Goal: Task Accomplishment & Management: Manage account settings

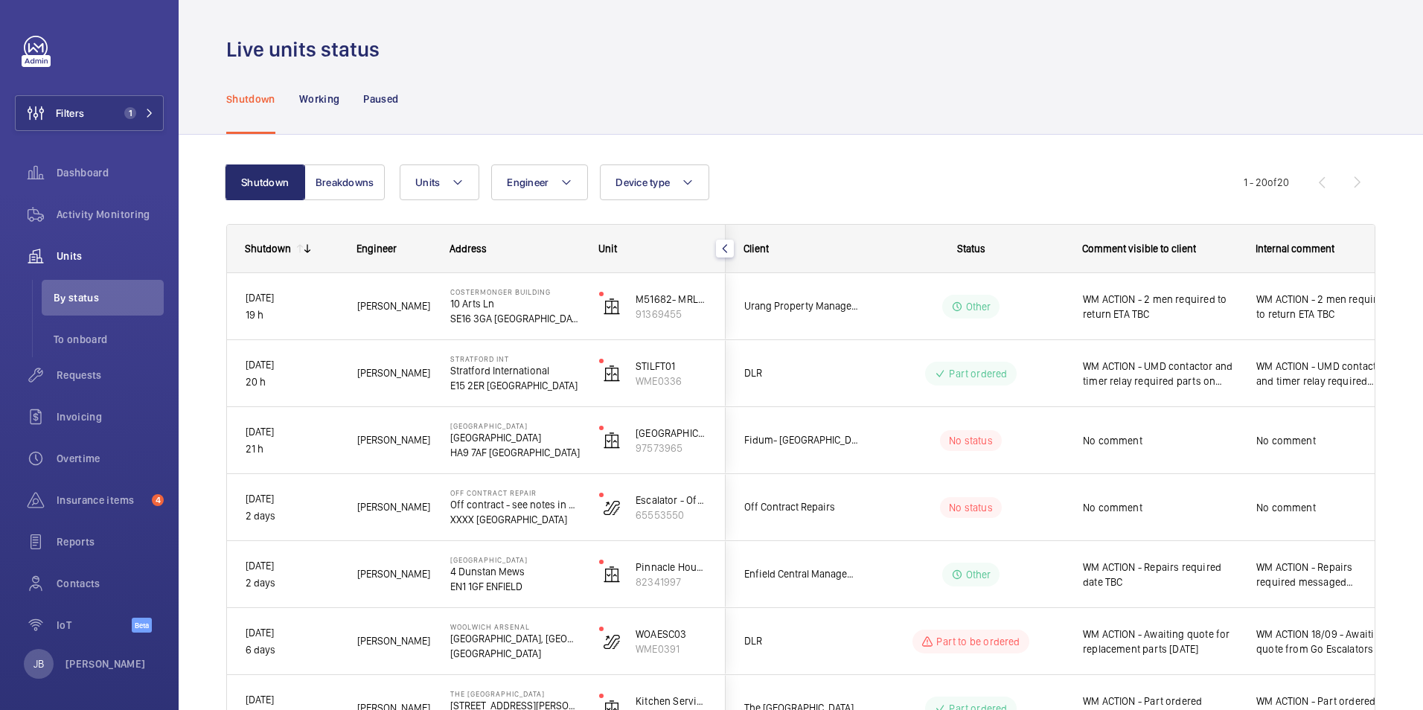
scroll to position [74, 0]
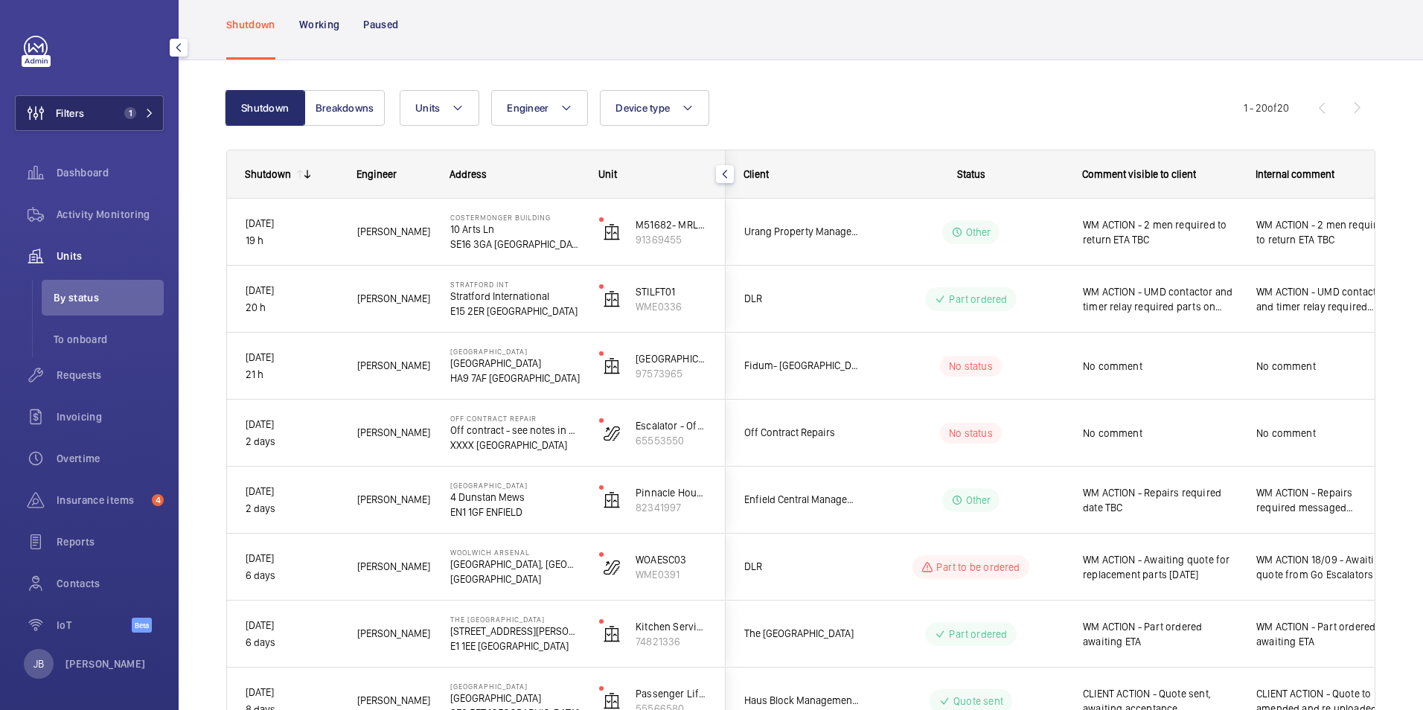
click at [71, 115] on span "Filters" at bounding box center [70, 113] width 28 height 15
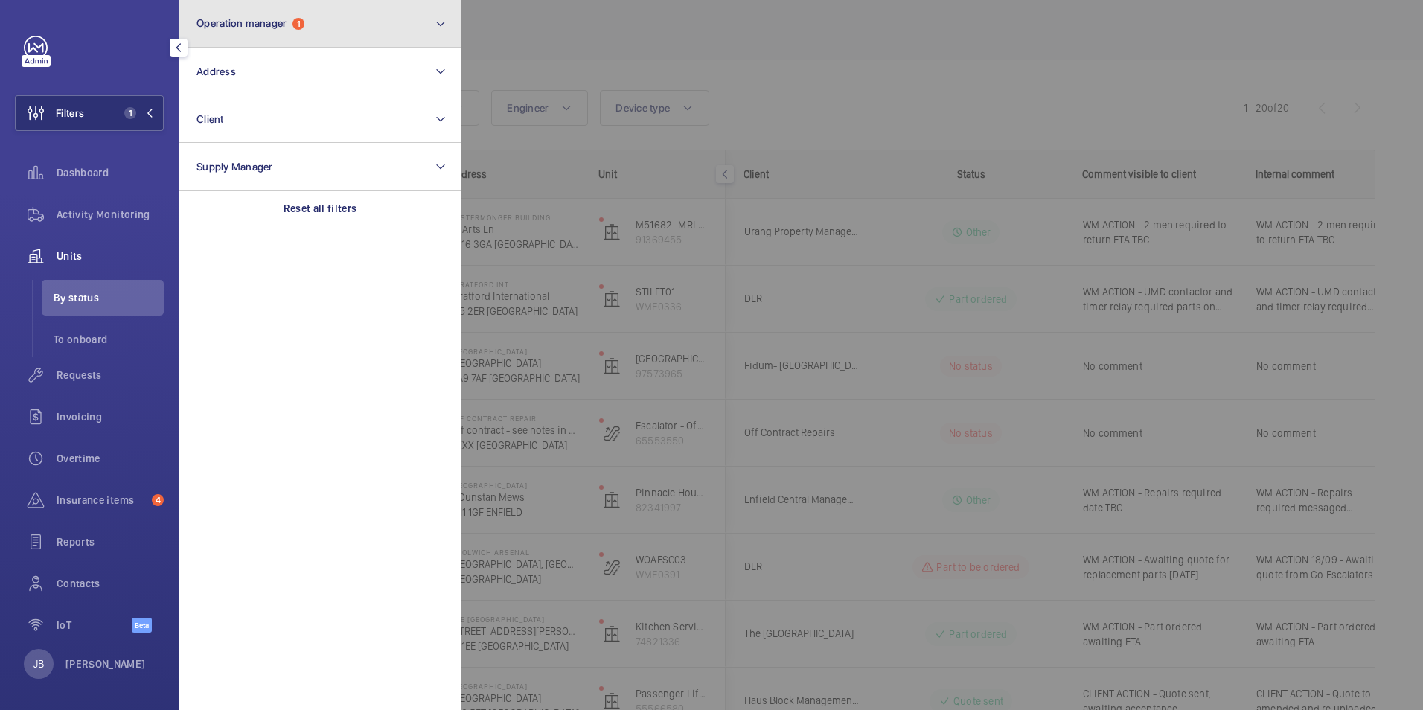
click at [375, 26] on button "Operation manager 1" at bounding box center [320, 24] width 283 height 48
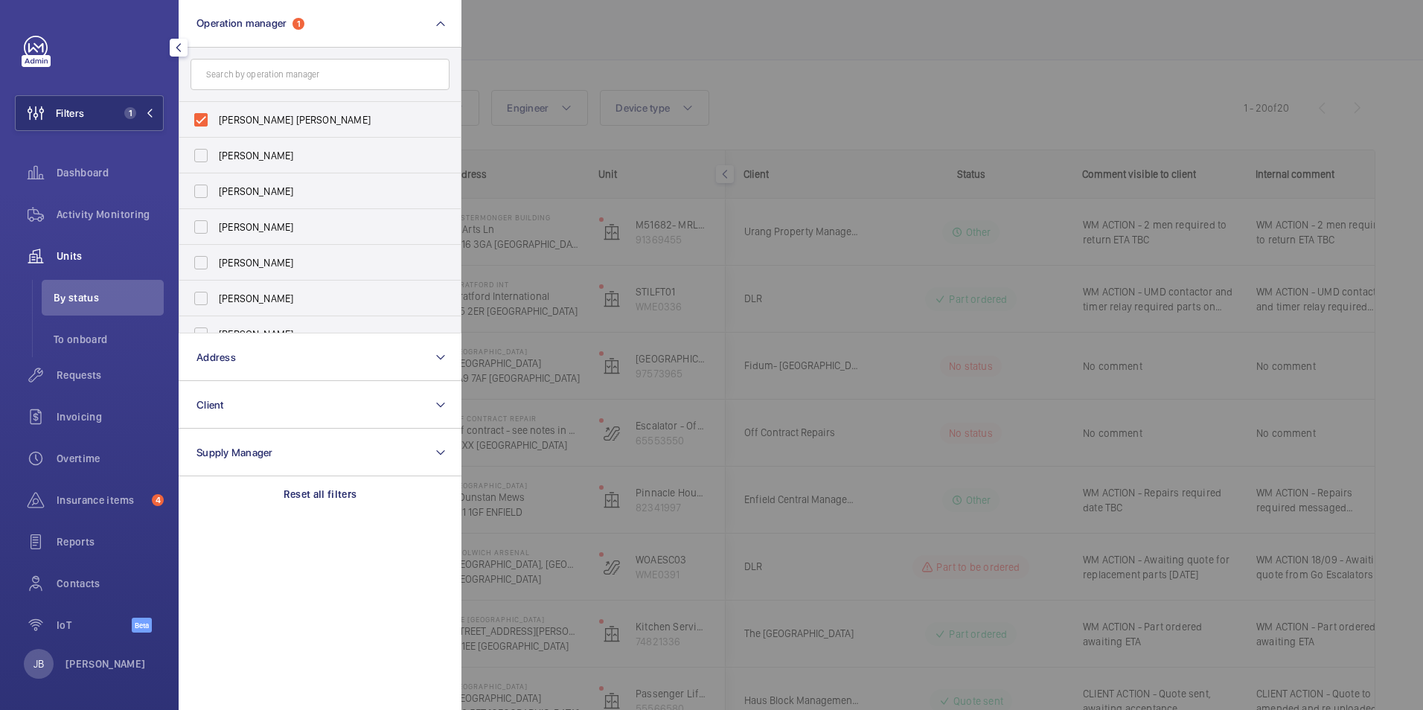
click at [774, 28] on div at bounding box center [1172, 355] width 1423 height 710
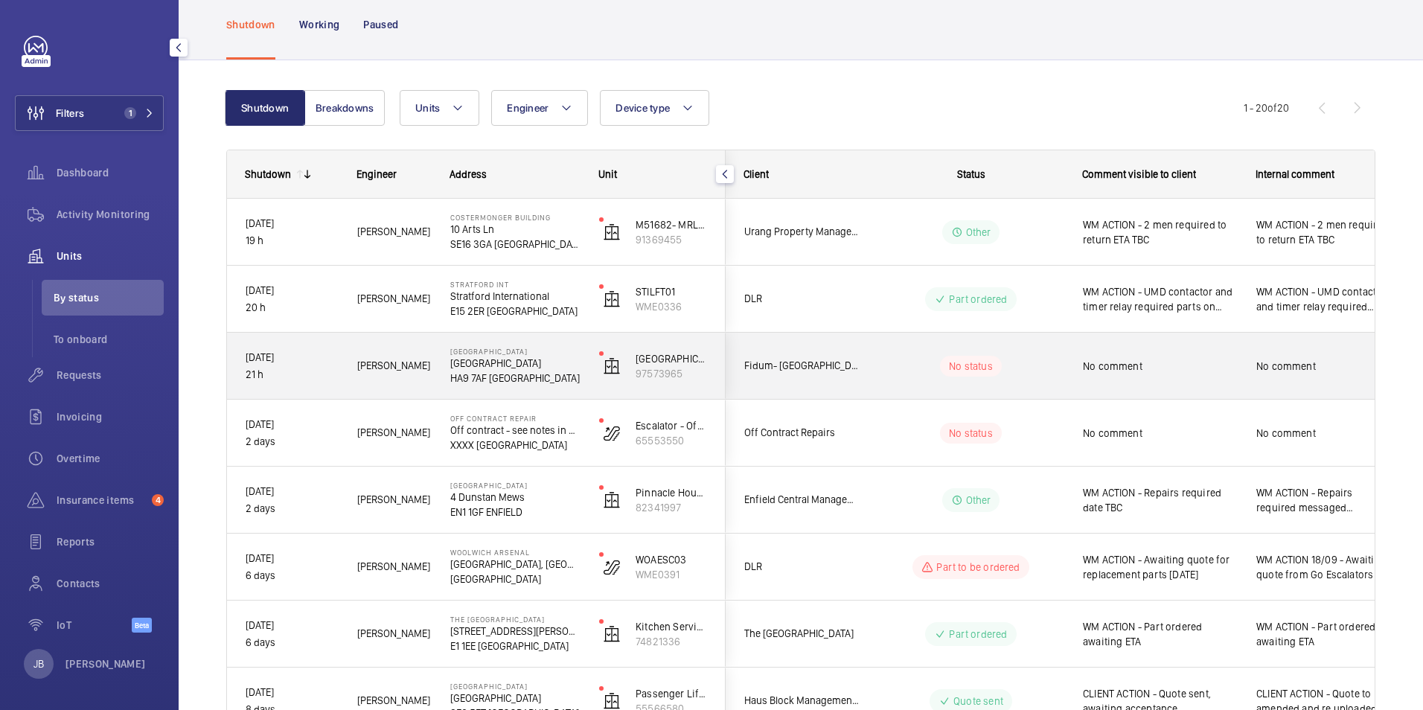
click at [878, 371] on wm-front-pills-cell "No status" at bounding box center [970, 366] width 185 height 21
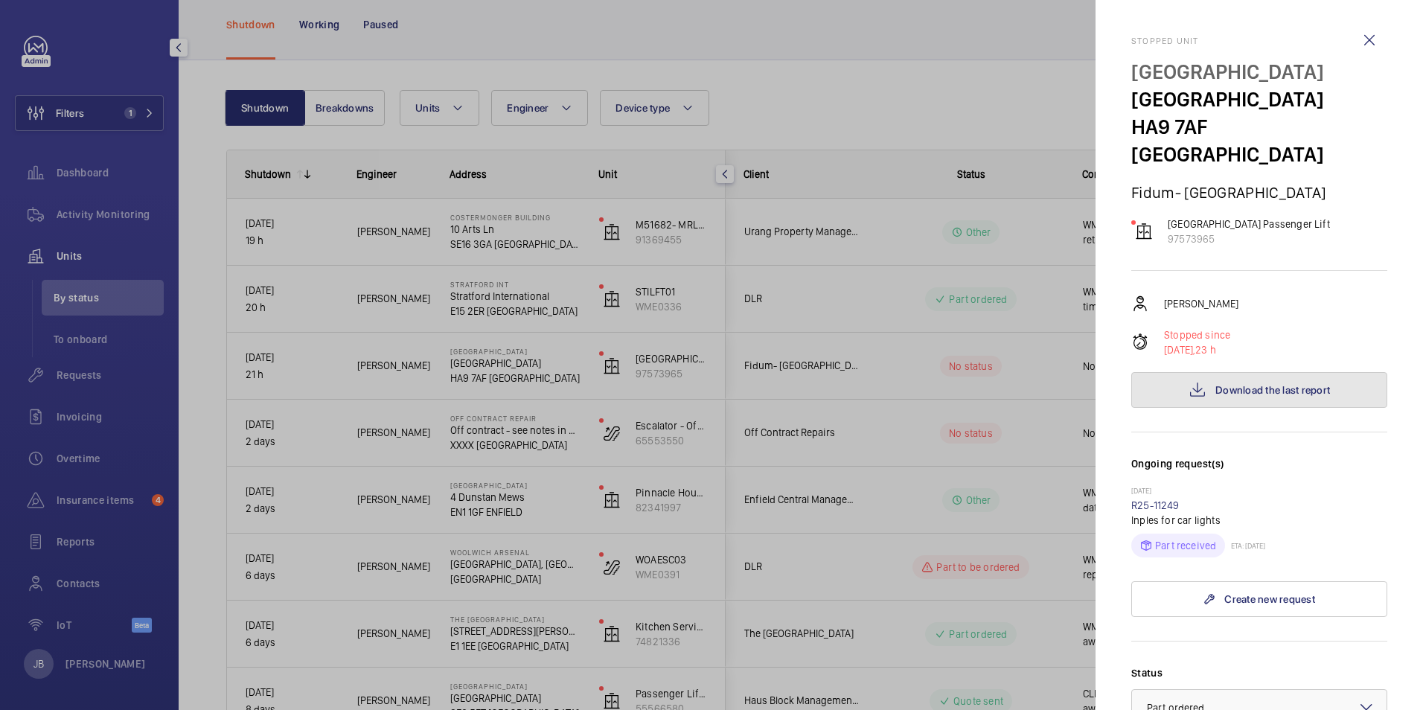
click at [1278, 372] on button "Download the last report" at bounding box center [1259, 390] width 256 height 36
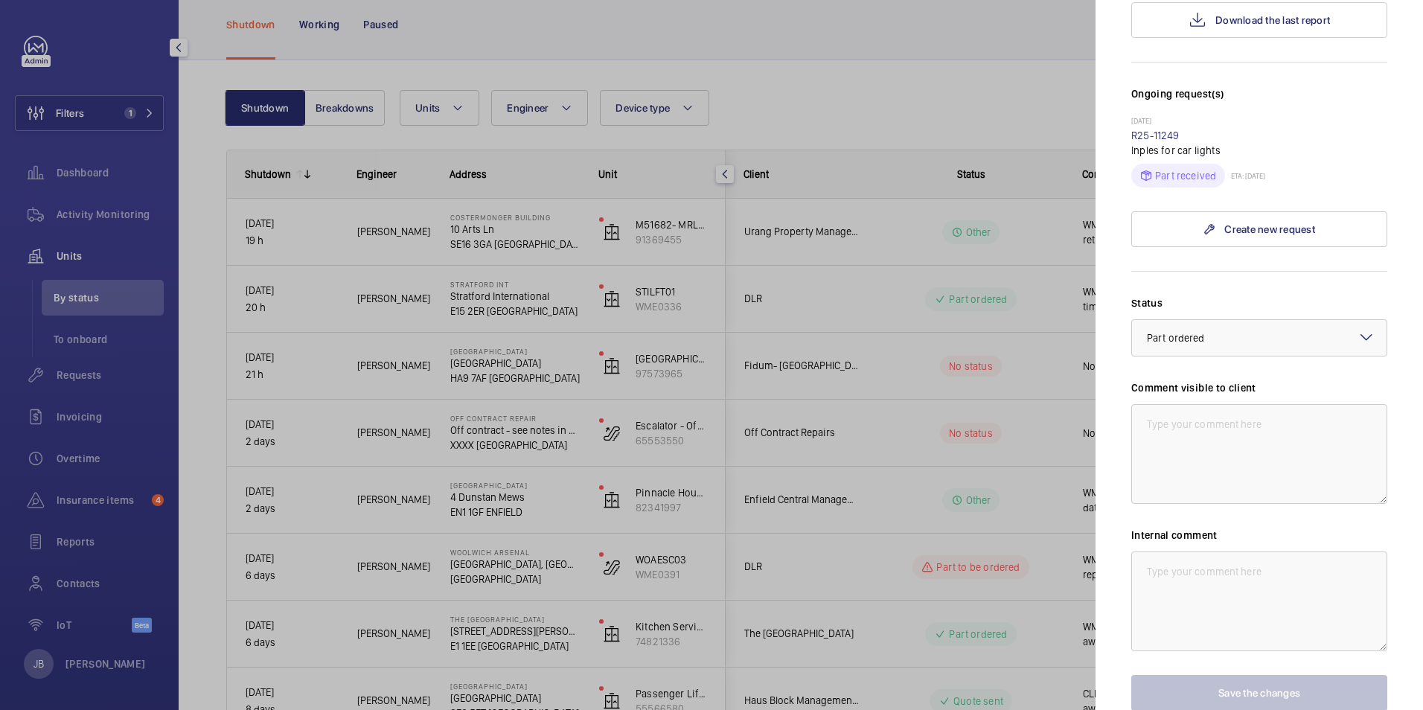
scroll to position [427, 0]
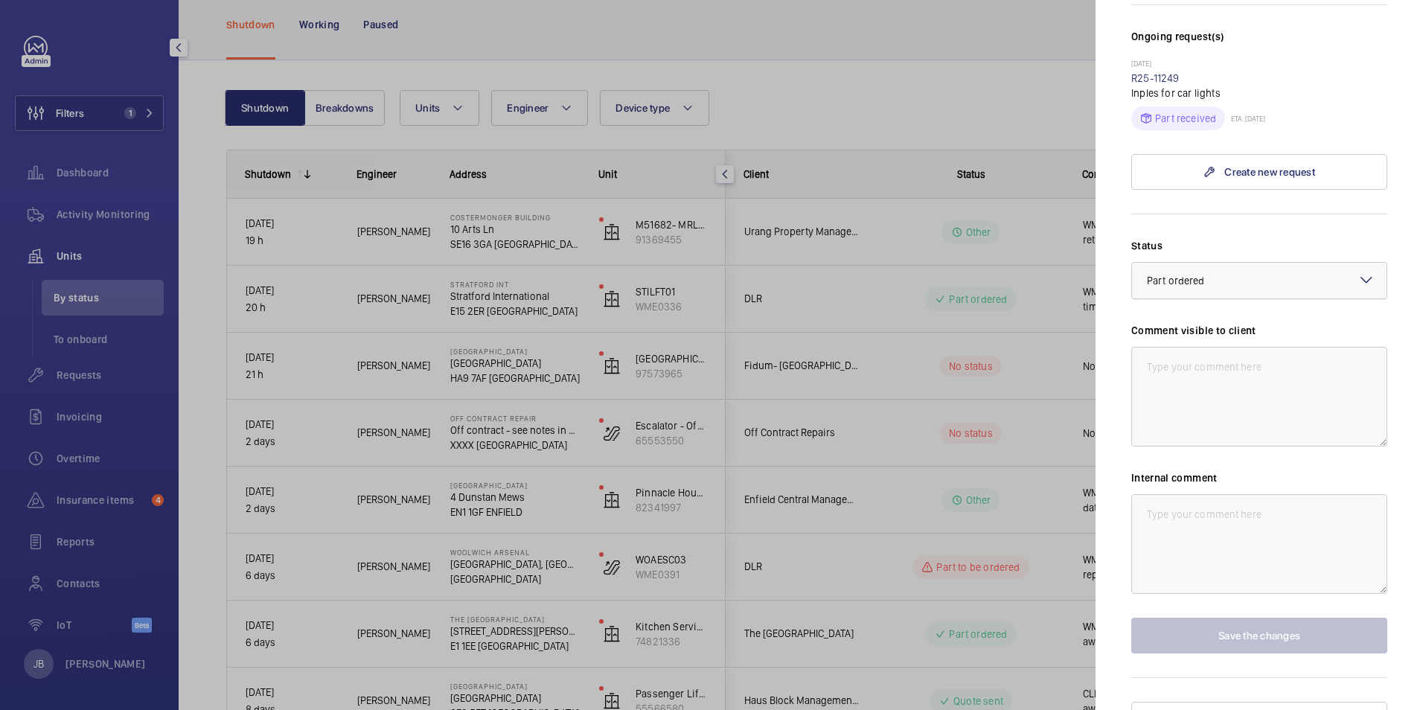
click at [1339, 263] on div at bounding box center [1259, 281] width 254 height 36
drag, startPoint x: 1185, startPoint y: 429, endPoint x: 1193, endPoint y: 437, distance: 11.1
click at [1185, 446] on span "Other" at bounding box center [1259, 453] width 225 height 15
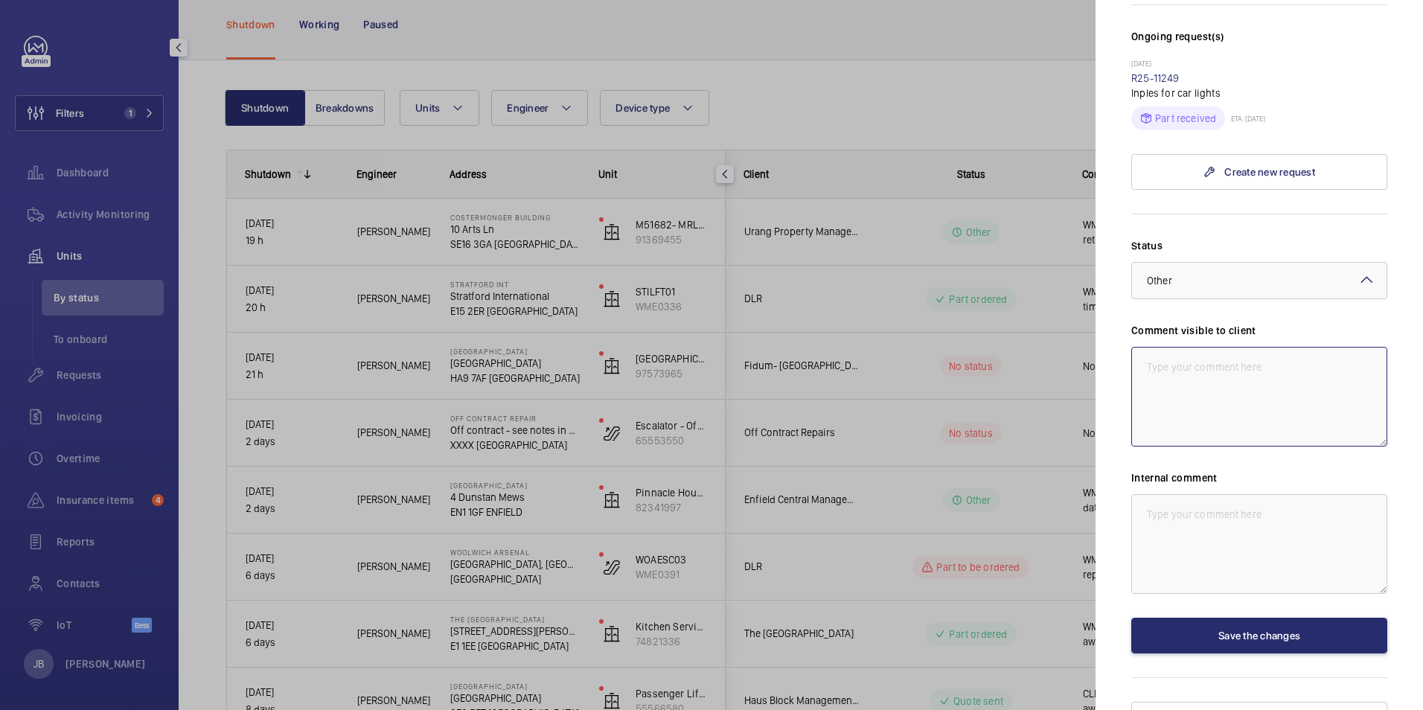
click at [1211, 370] on textarea at bounding box center [1259, 397] width 256 height 100
drag, startPoint x: 1300, startPoint y: 339, endPoint x: 1136, endPoint y: 336, distance: 163.7
click at [1136, 347] on textarea "WM ACTION - 2 Engineers to return" at bounding box center [1259, 397] width 256 height 100
type textarea "WM ACTION - 2 Engineers to return"
click at [1232, 494] on textarea at bounding box center [1259, 544] width 256 height 100
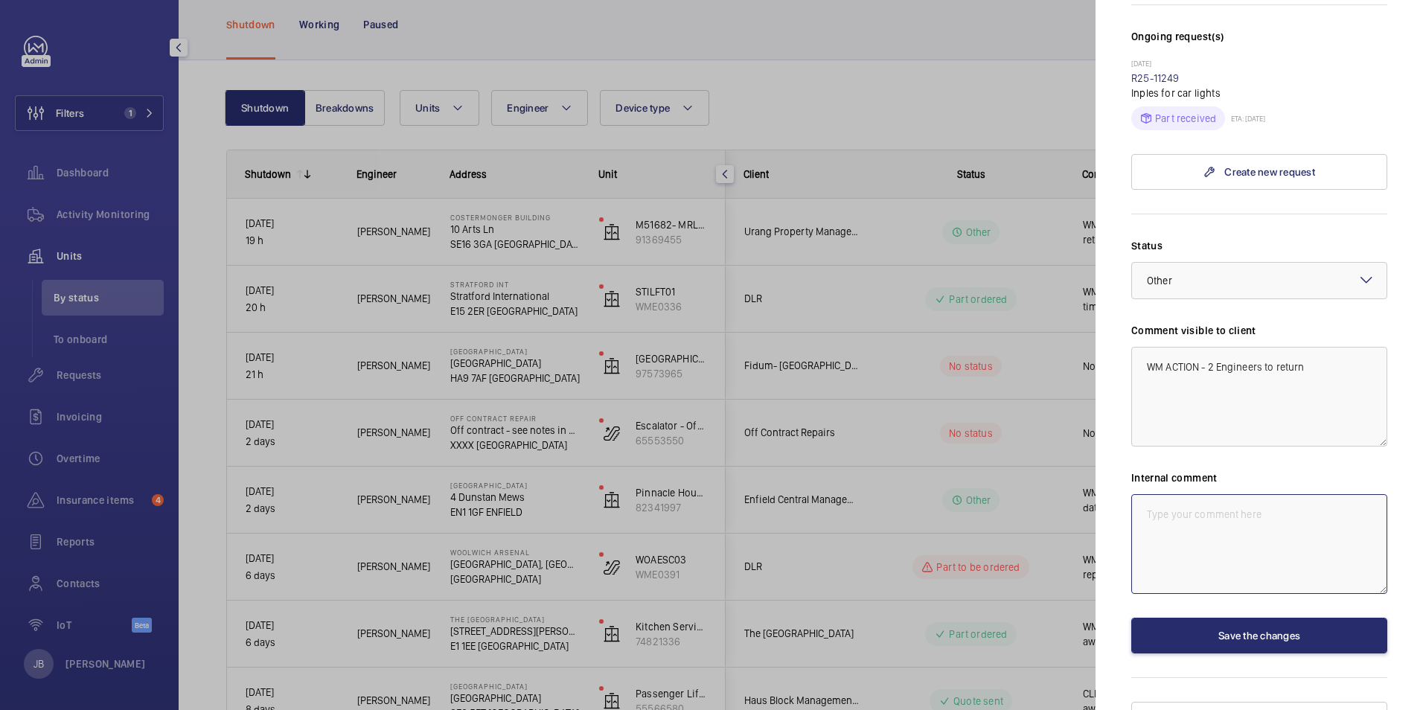
paste textarea "WM ACTION - 2 Engineers to return"
type textarea "WM ACTION - 2 Engineers to return"
click at [1322, 347] on textarea "WM ACTION - 2 Engineers to return" at bounding box center [1259, 397] width 256 height 100
drag, startPoint x: 1146, startPoint y: 312, endPoint x: 1100, endPoint y: 313, distance: 46.2
click at [1100, 313] on mat-sidenav "Stopped unit [GEOGRAPHIC_DATA] HA9 7AF [GEOGRAPHIC_DATA] Fidum- [GEOGRAPHIC_DAT…" at bounding box center [1258, 355] width 327 height 710
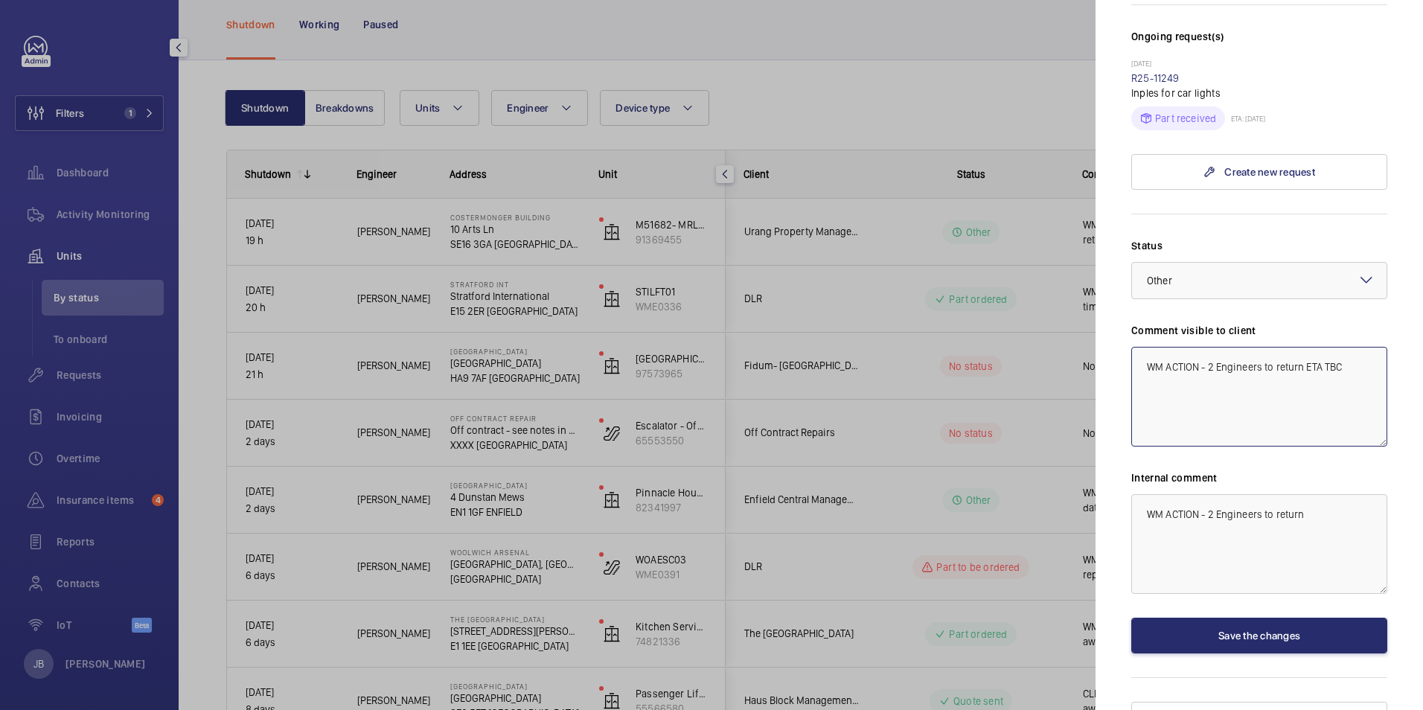
type textarea "WM ACTION - 2 Engineers to return ETA TBC"
drag, startPoint x: 1315, startPoint y: 488, endPoint x: 1129, endPoint y: 488, distance: 185.3
click at [1129, 488] on mat-sidenav "Stopped unit [GEOGRAPHIC_DATA] HA9 7AF [GEOGRAPHIC_DATA] Fidum- [GEOGRAPHIC_DAT…" at bounding box center [1258, 355] width 327 height 710
paste textarea "ETA TB"
type textarea "WM ACTION - 2 Engineers to return ETA TB"
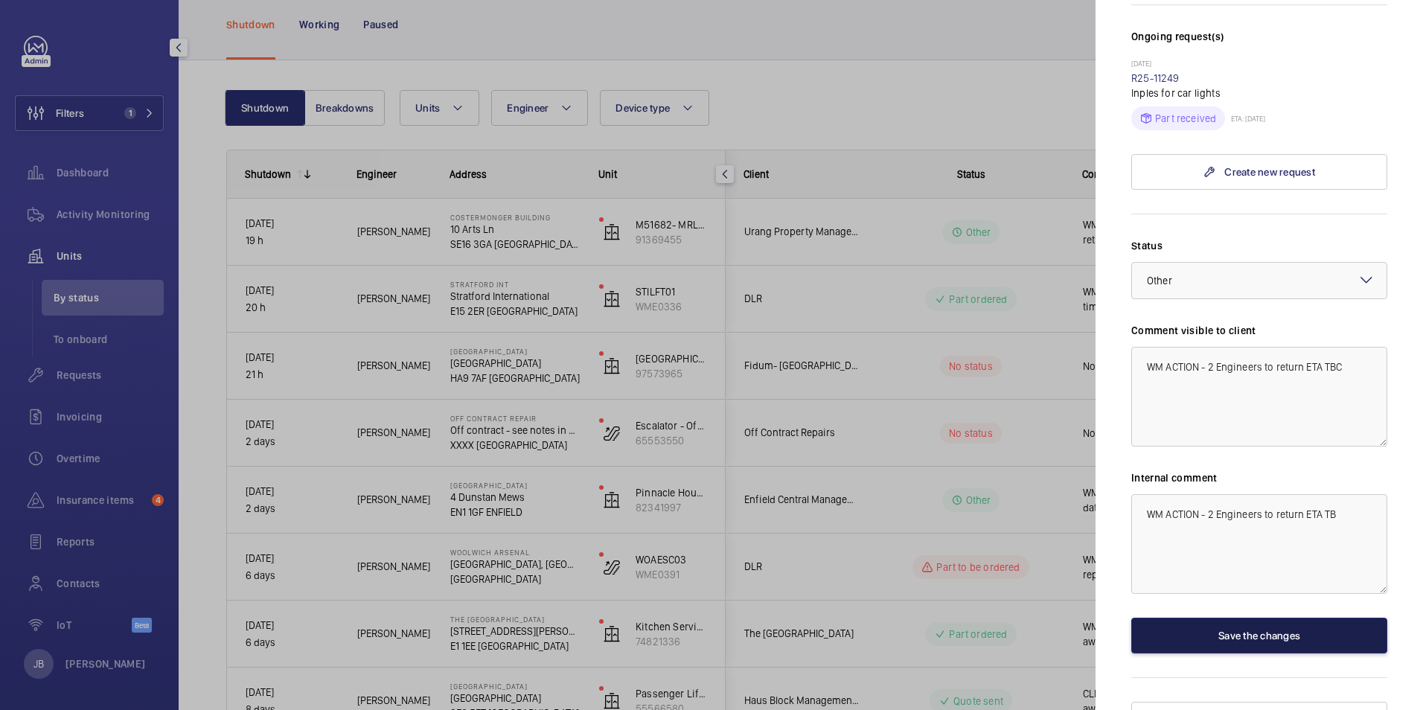
click at [1263, 618] on button "Save the changes" at bounding box center [1259, 636] width 256 height 36
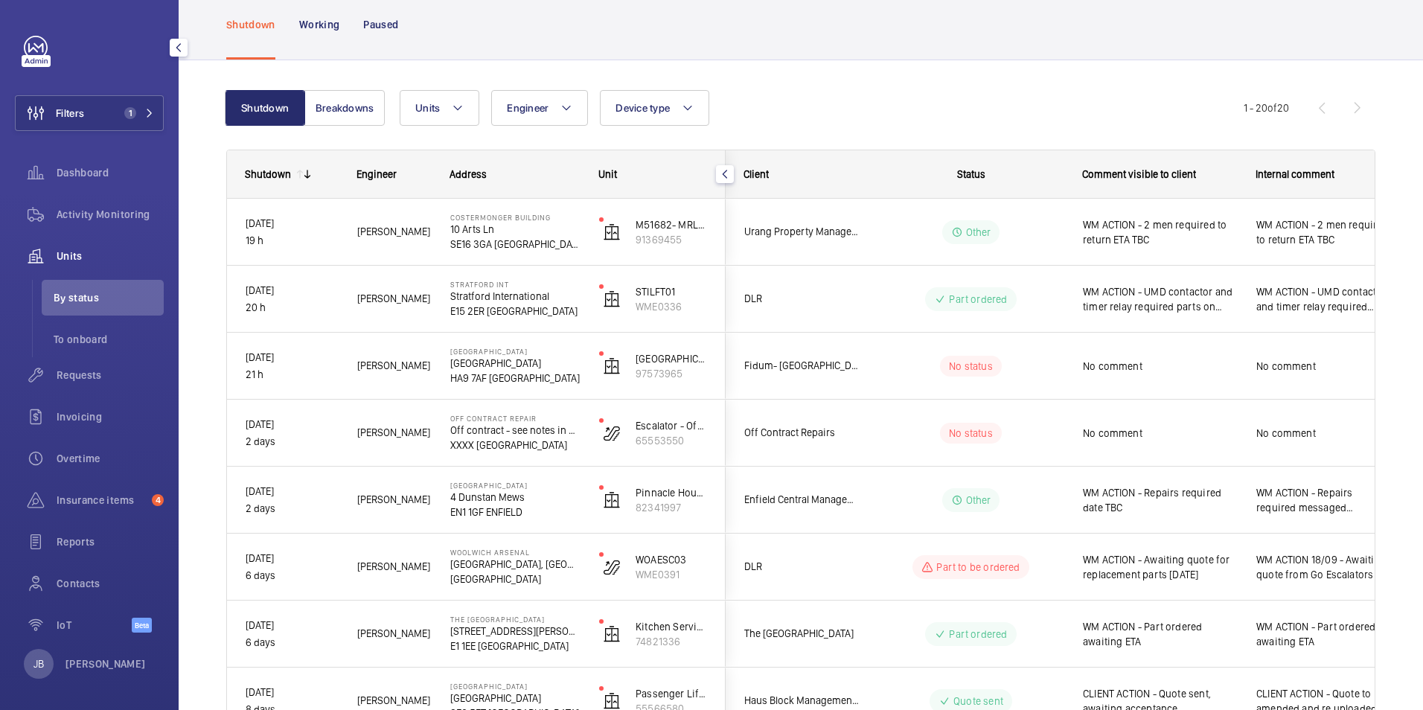
scroll to position [0, 0]
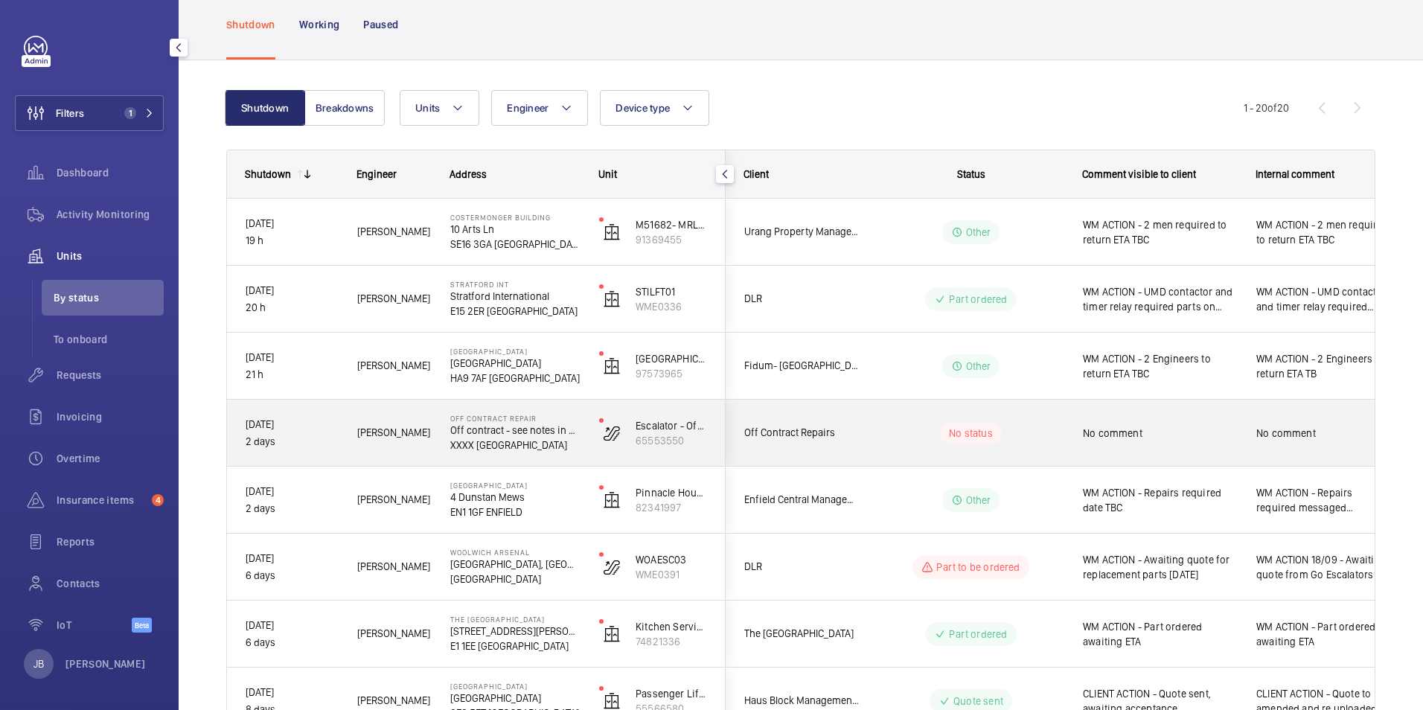
click at [1099, 441] on div "No comment" at bounding box center [1160, 433] width 154 height 34
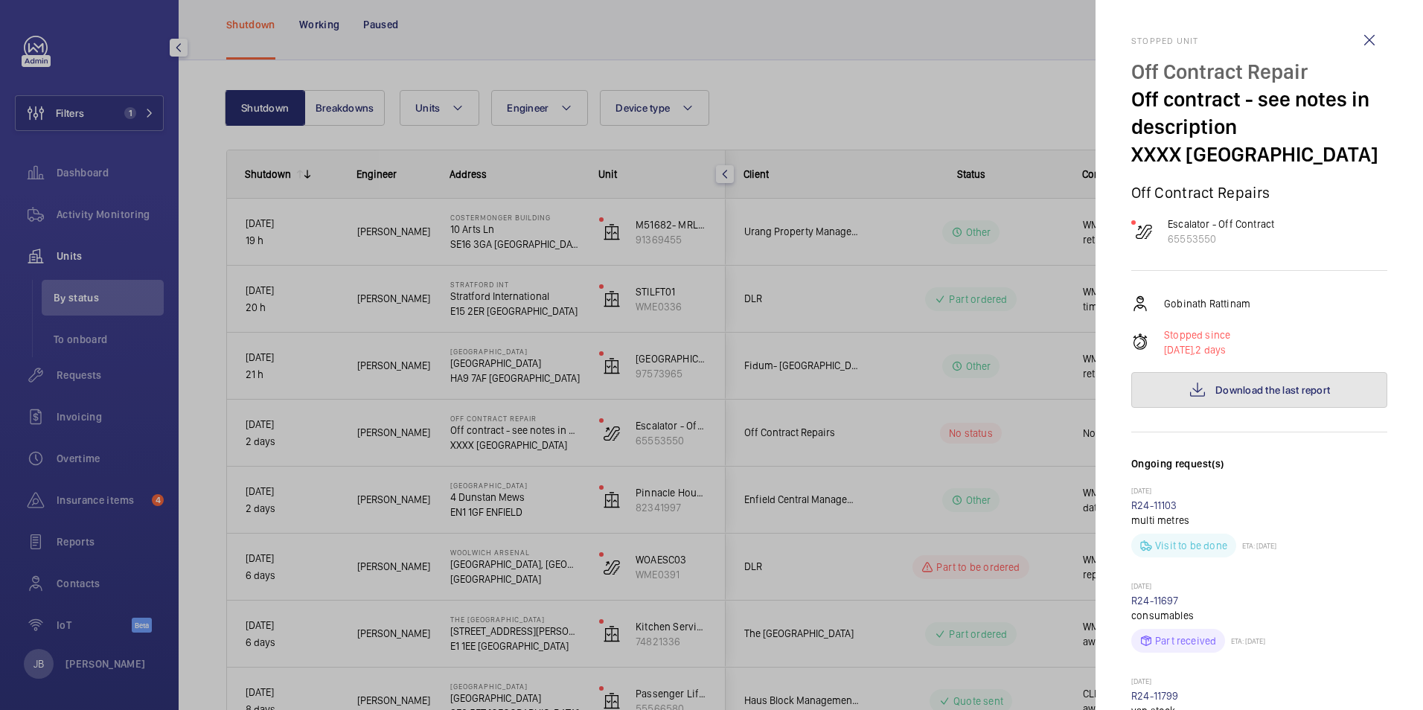
click at [1230, 394] on span "Download the last report" at bounding box center [1272, 390] width 115 height 12
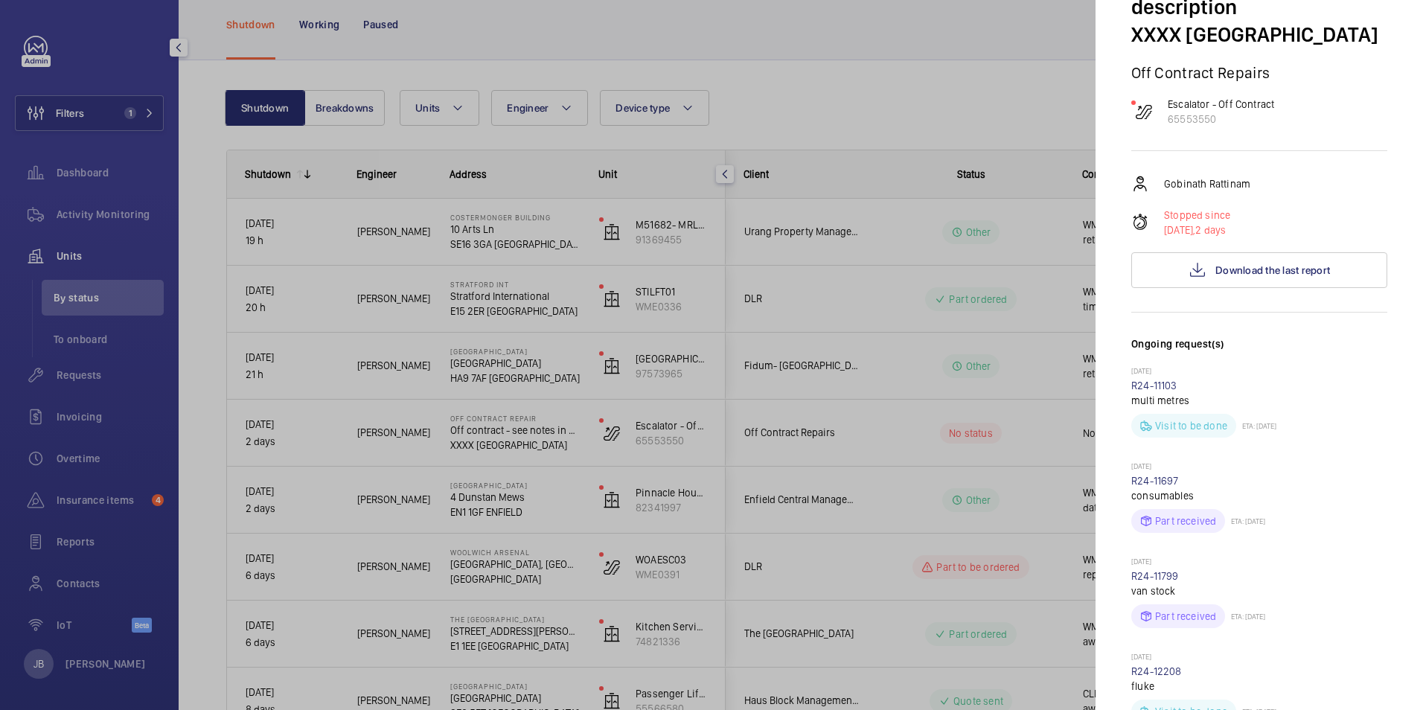
scroll to position [372, 0]
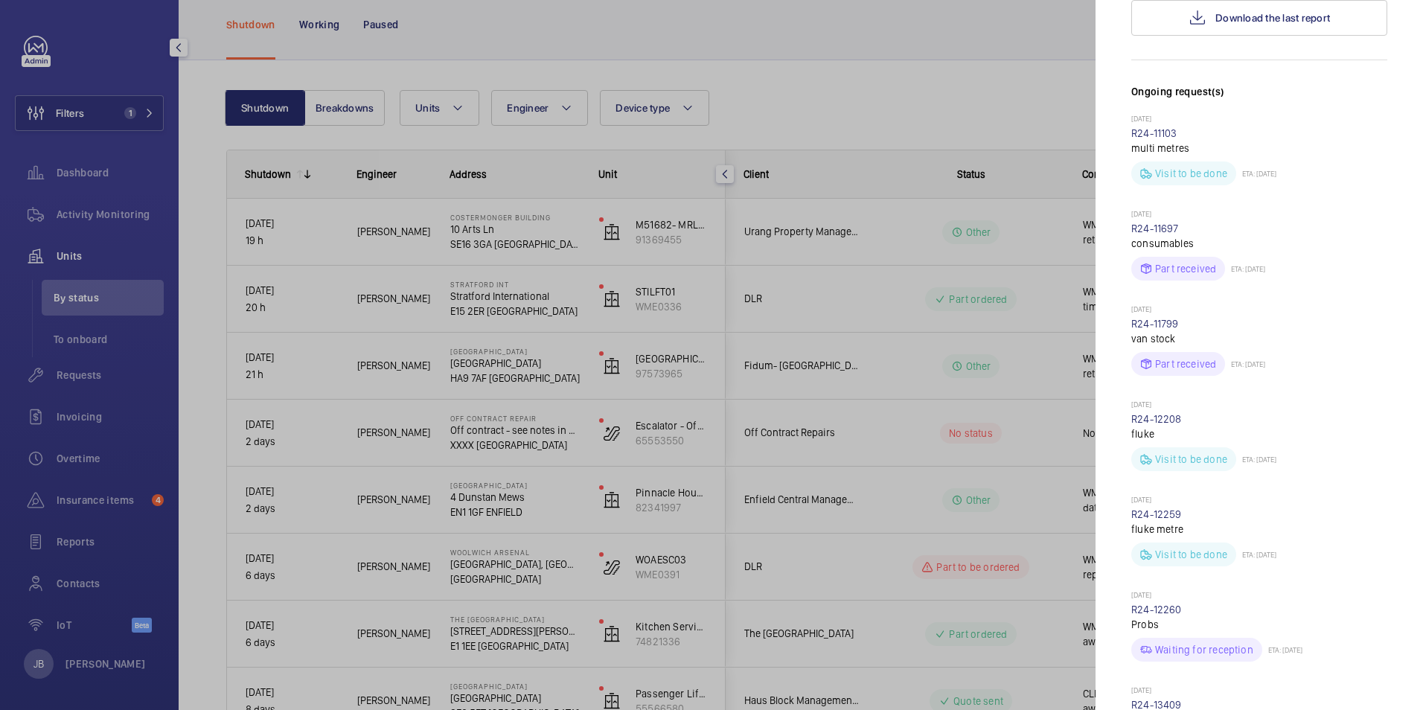
click at [888, 114] on div at bounding box center [711, 355] width 1423 height 710
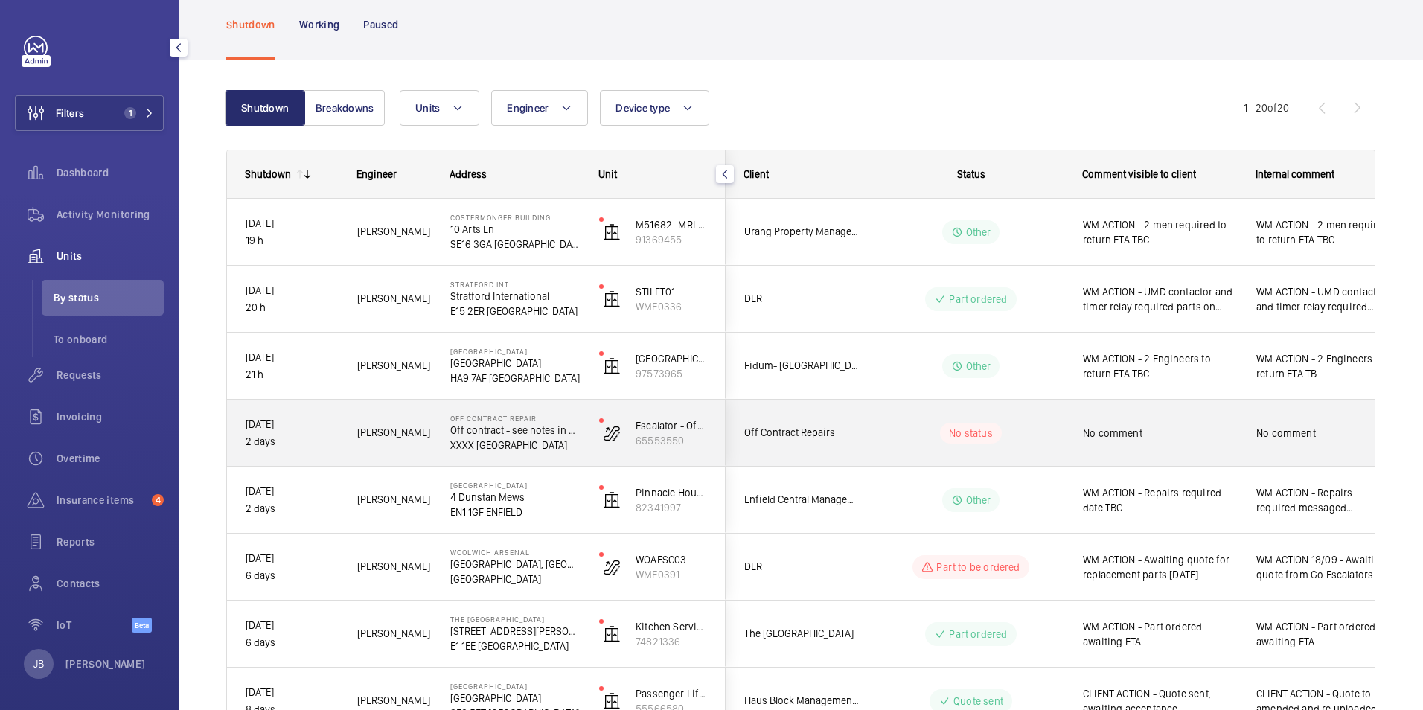
scroll to position [149, 0]
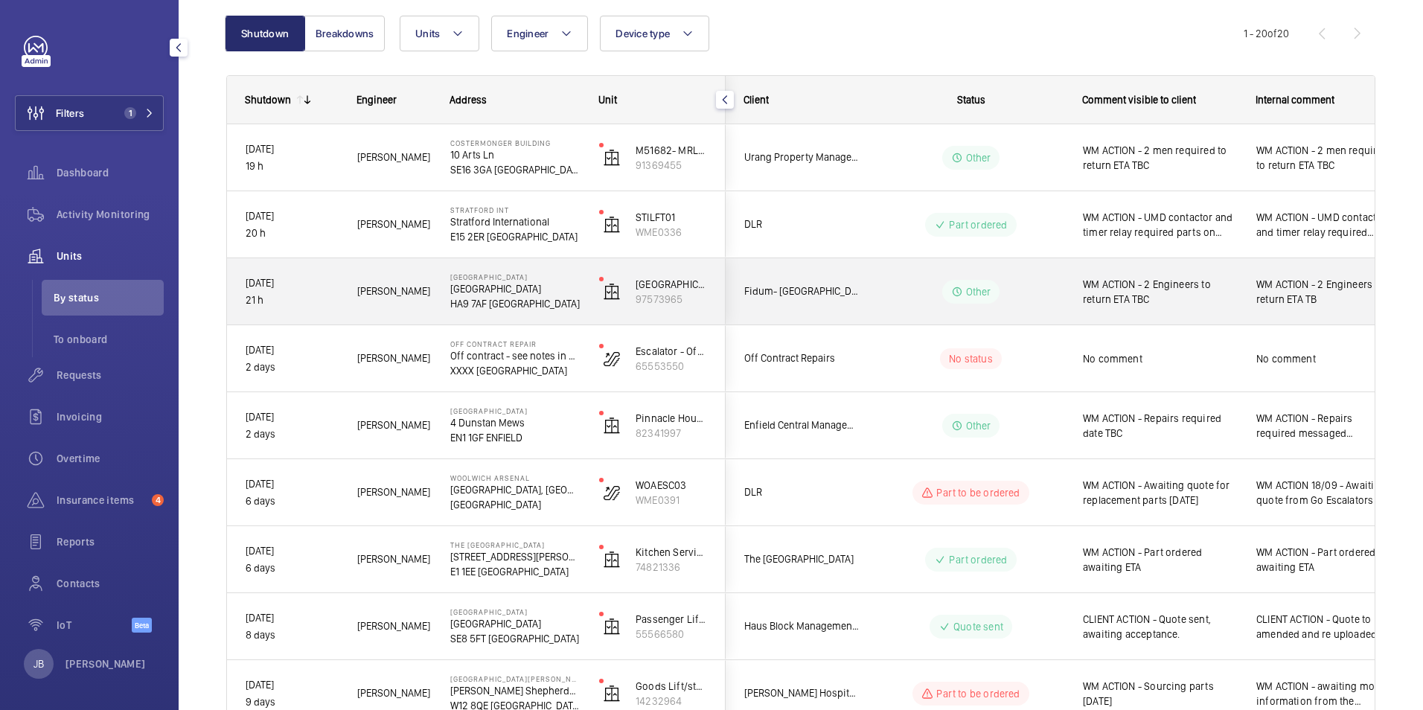
click at [499, 294] on p "[GEOGRAPHIC_DATA]" at bounding box center [514, 288] width 129 height 15
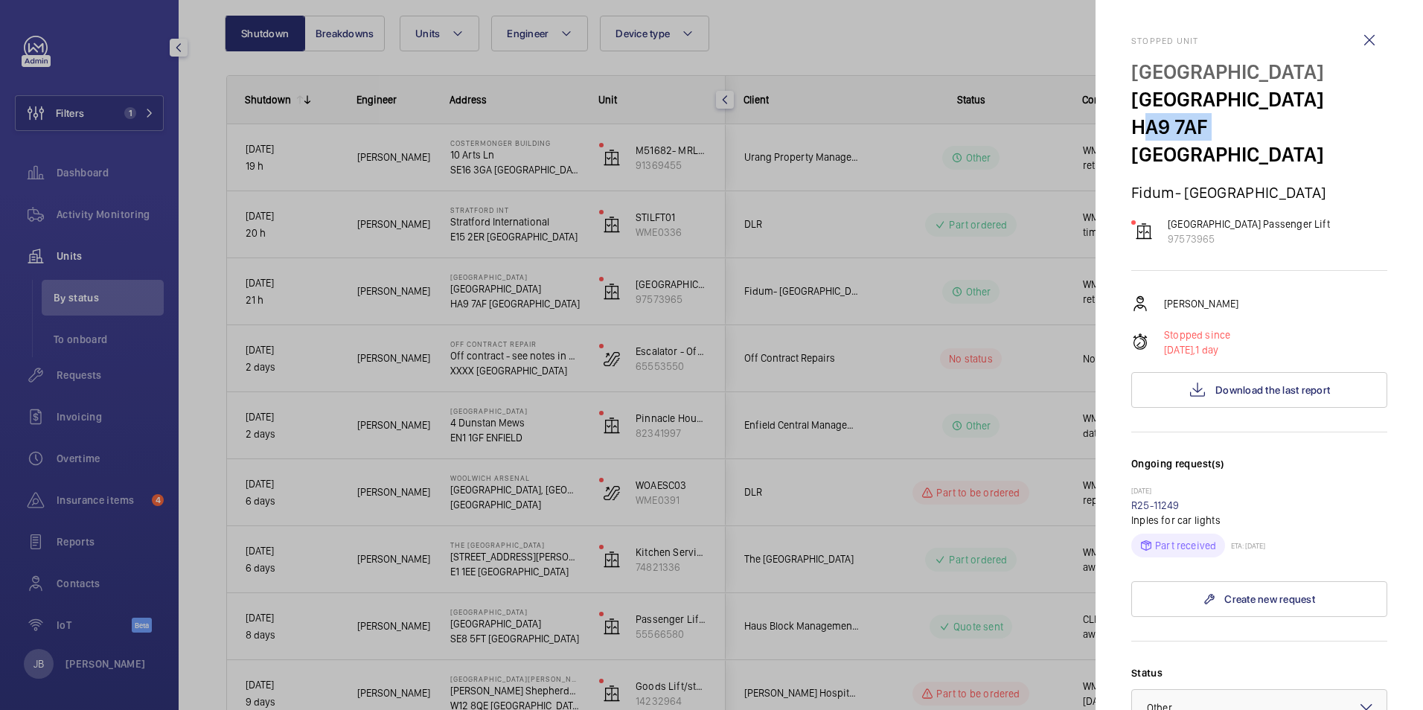
drag, startPoint x: 1132, startPoint y: 122, endPoint x: 1206, endPoint y: 126, distance: 74.5
click at [1206, 126] on p "HA9 7AF [GEOGRAPHIC_DATA]" at bounding box center [1259, 140] width 256 height 55
drag, startPoint x: 1206, startPoint y: 126, endPoint x: 1189, endPoint y: 126, distance: 17.1
copy p "HA9 7AF"
click at [93, 107] on div at bounding box center [711, 355] width 1423 height 710
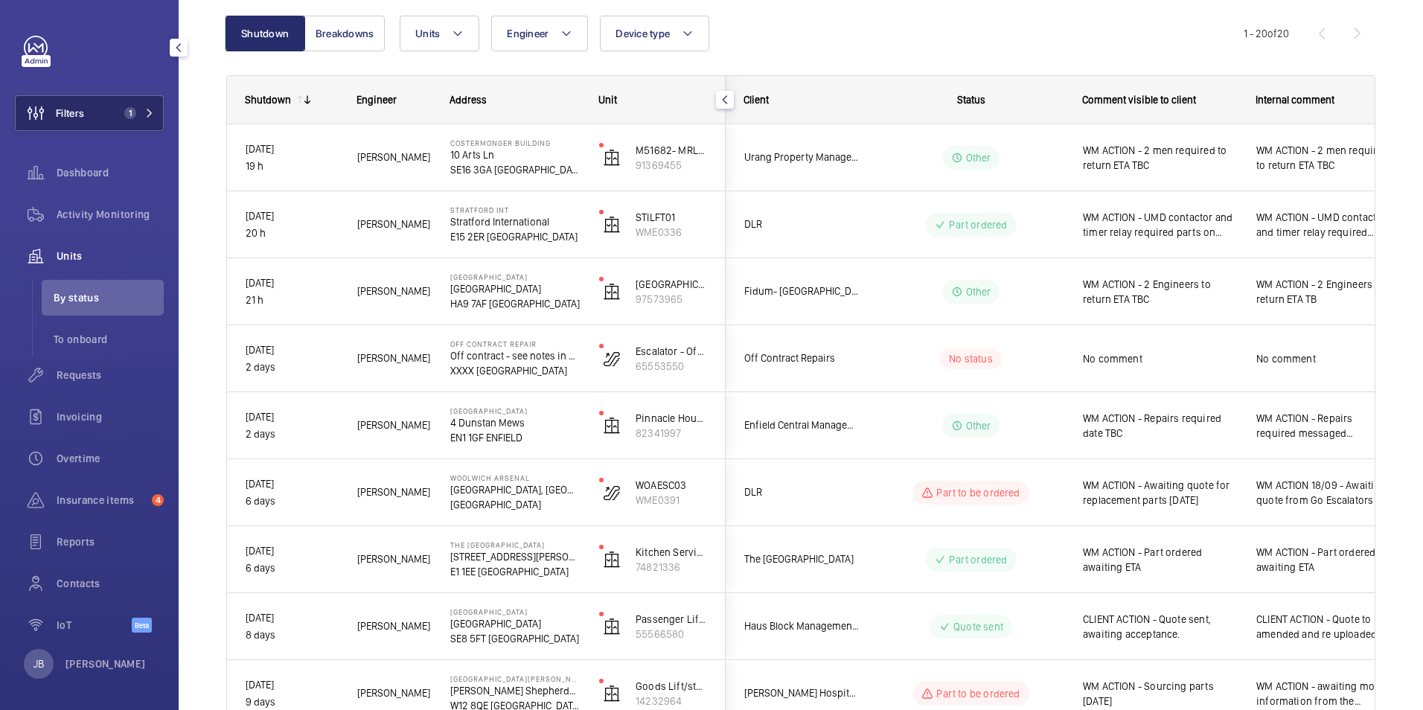
click at [92, 108] on button "Filters 1" at bounding box center [89, 113] width 149 height 36
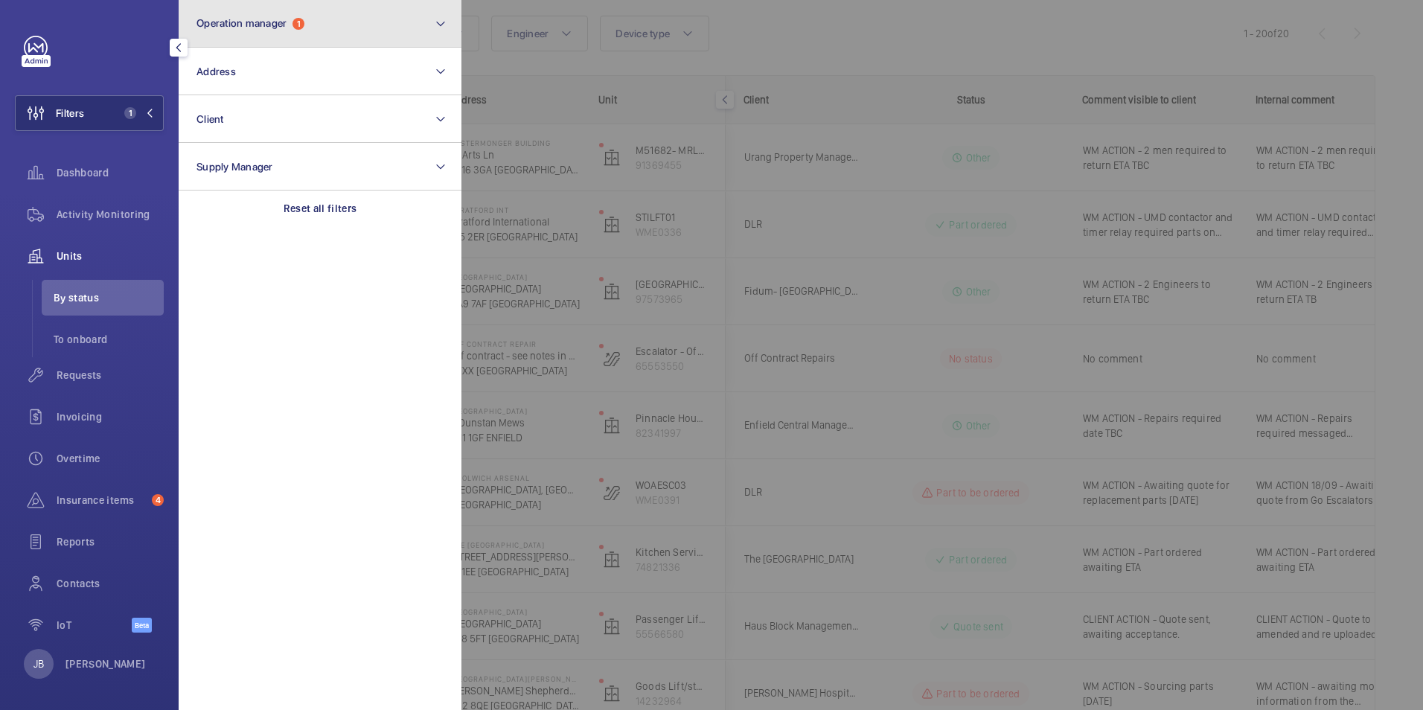
click at [307, 40] on button "Operation manager 1" at bounding box center [320, 24] width 283 height 48
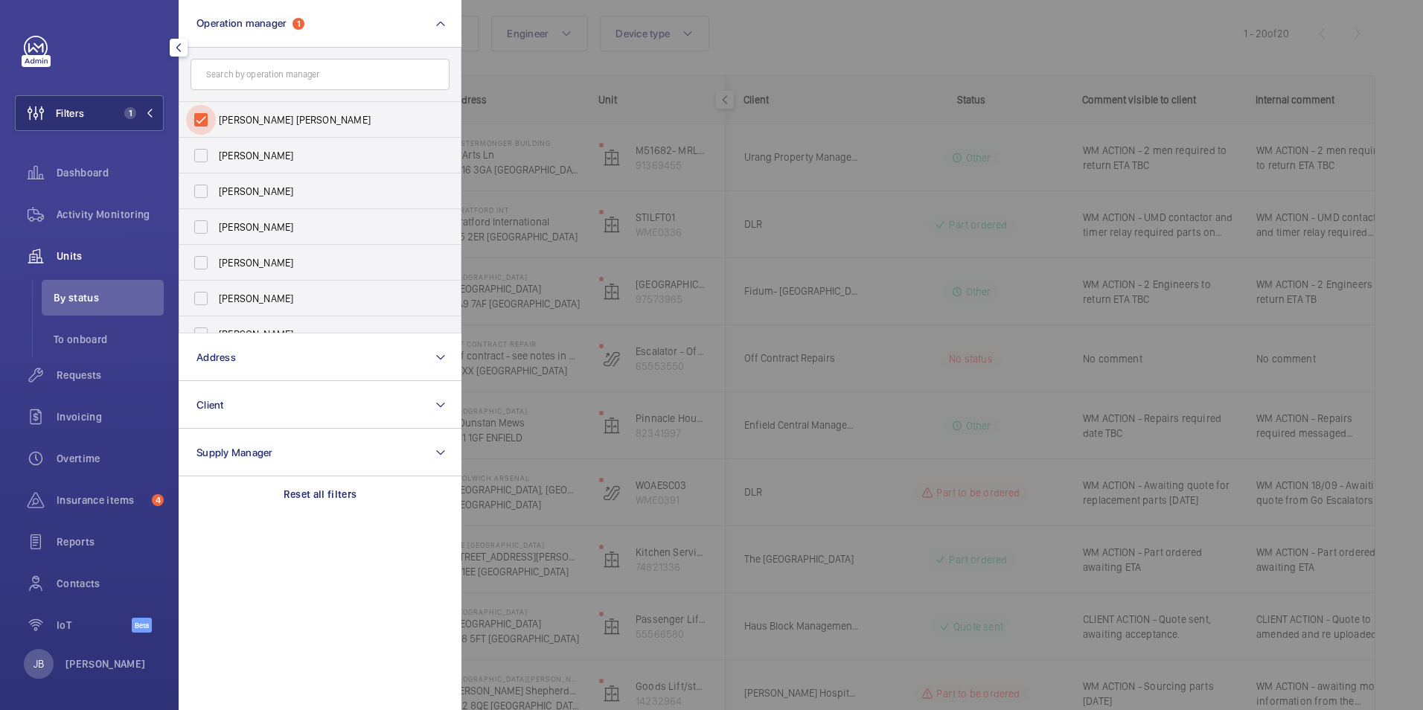
drag, startPoint x: 212, startPoint y: 118, endPoint x: 227, endPoint y: 90, distance: 31.9
click at [210, 115] on input "[PERSON_NAME] [PERSON_NAME]" at bounding box center [201, 120] width 30 height 30
checkbox input "false"
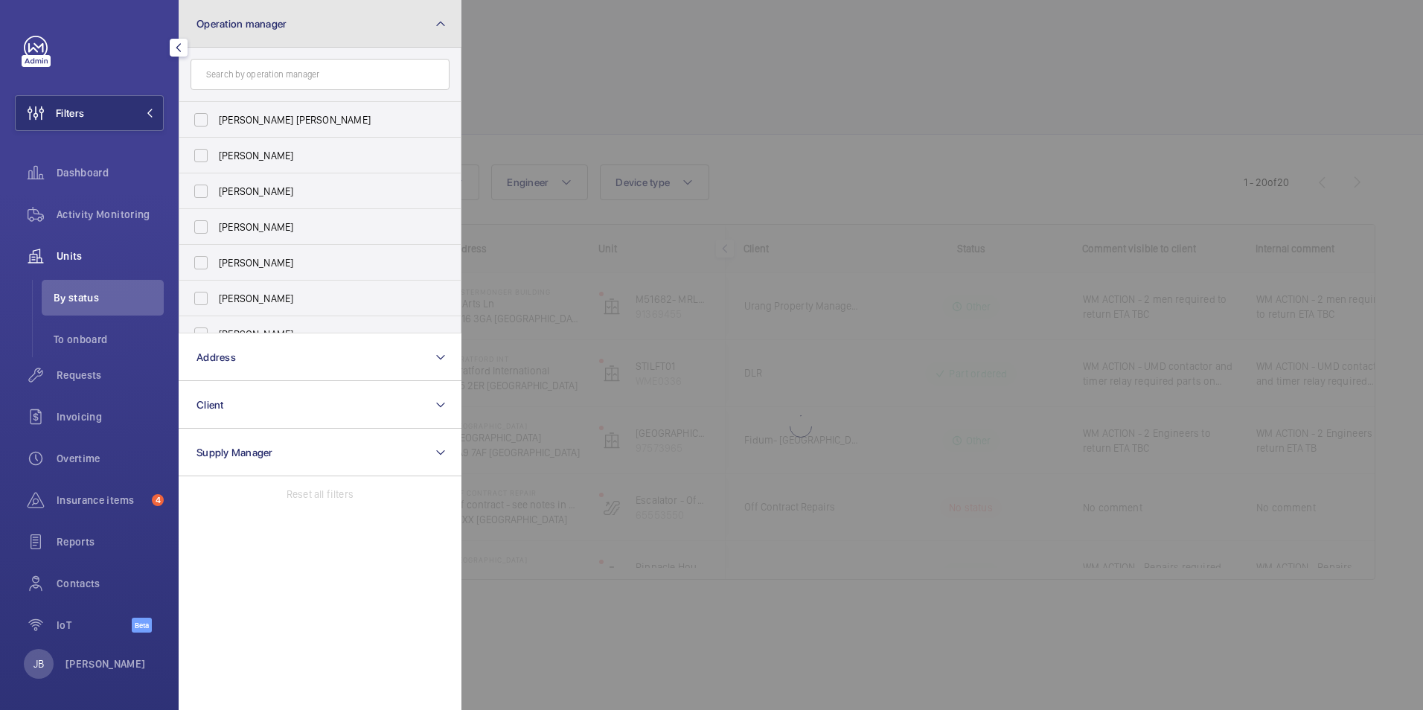
click at [276, 45] on button "Operation manager" at bounding box center [320, 24] width 283 height 48
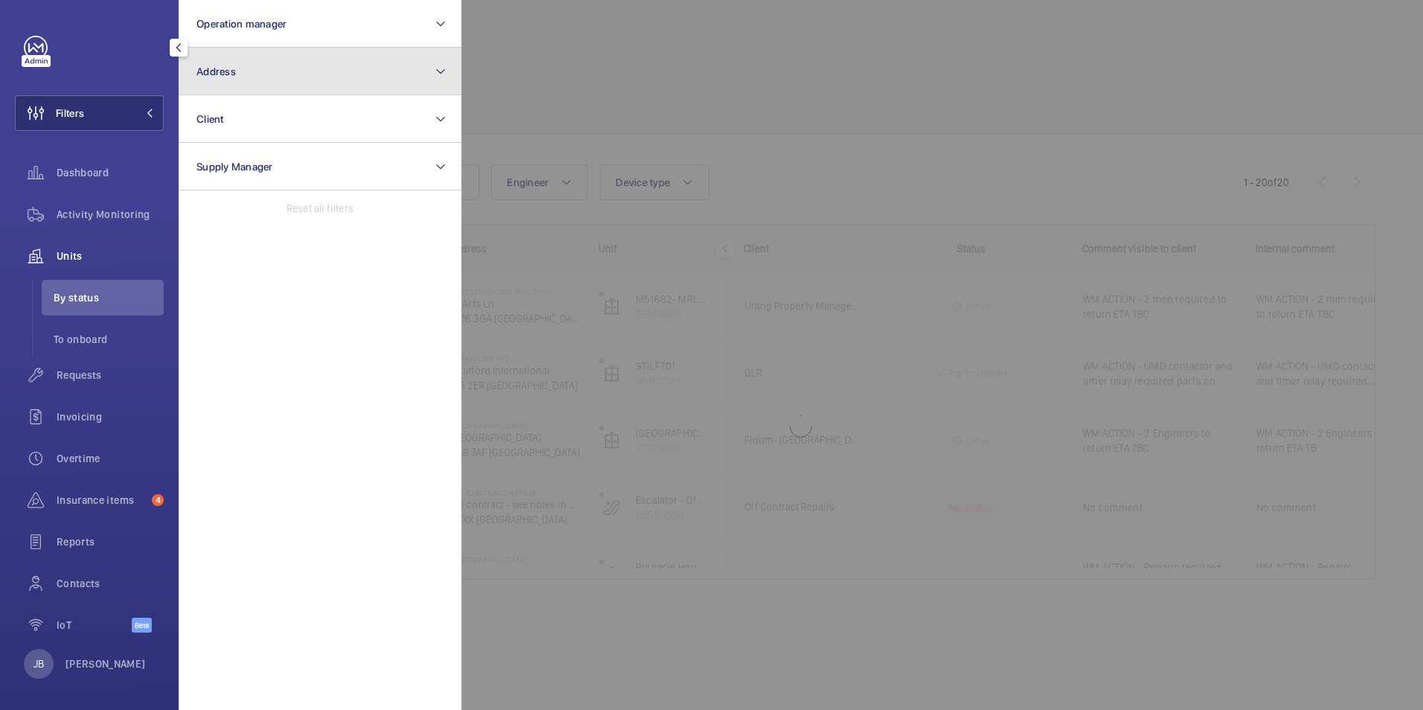
click at [252, 80] on button "Address" at bounding box center [320, 72] width 283 height 48
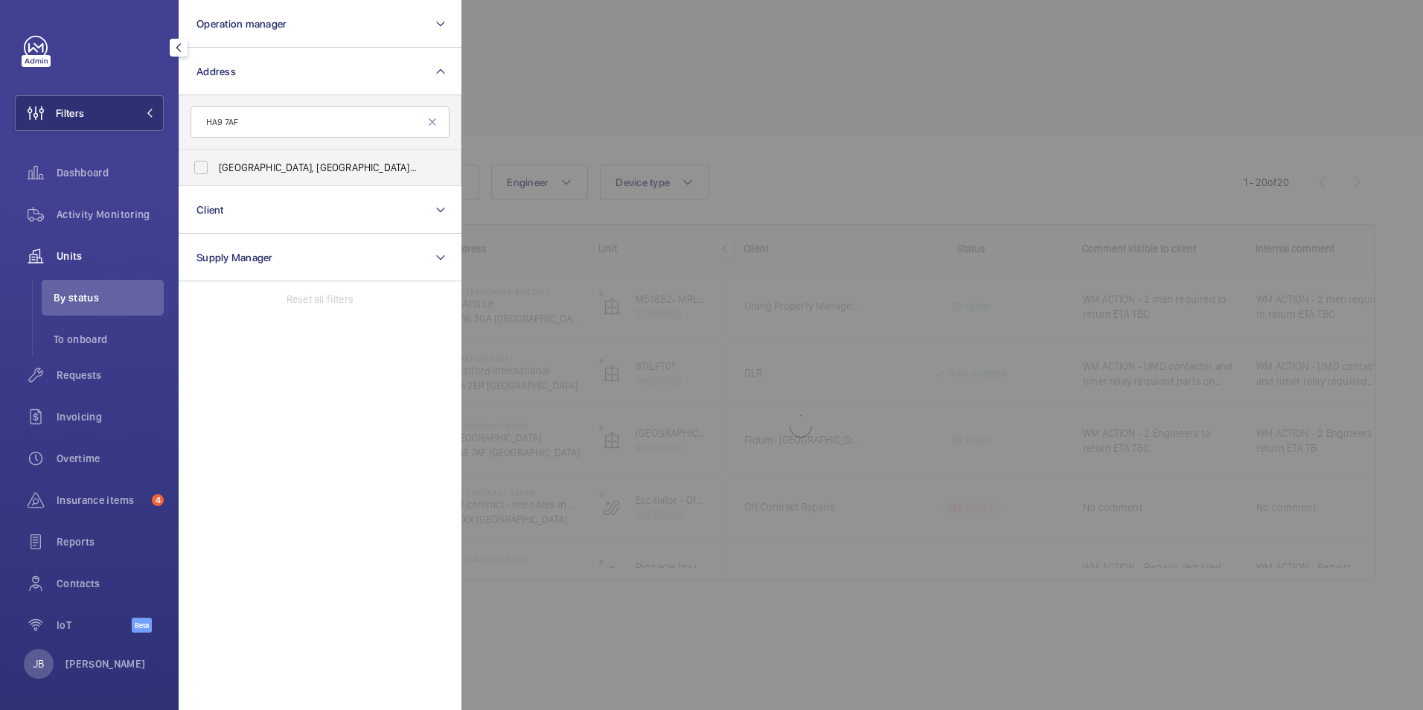
type input "HA9 7AF"
click at [206, 172] on input "[STREET_ADDRESS]" at bounding box center [201, 168] width 30 height 30
checkbox input "true"
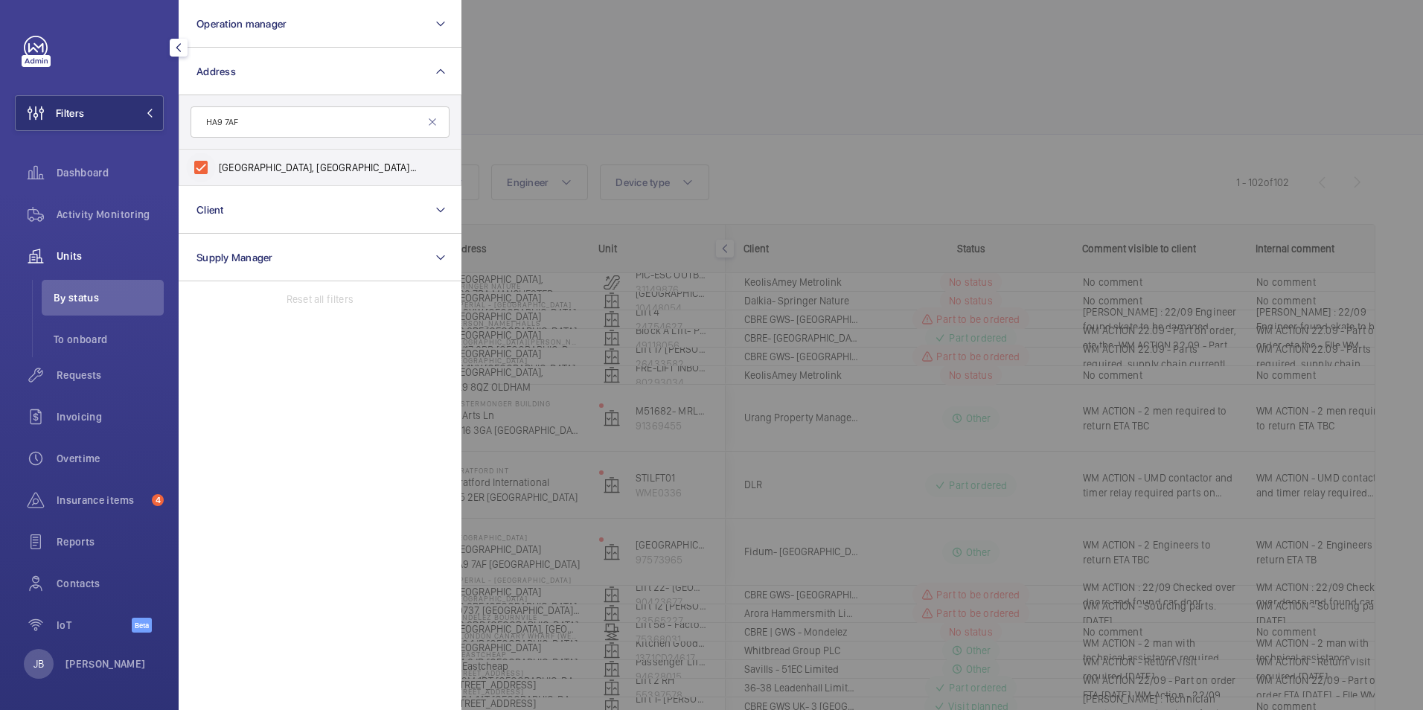
click at [542, 88] on div at bounding box center [1172, 355] width 1423 height 710
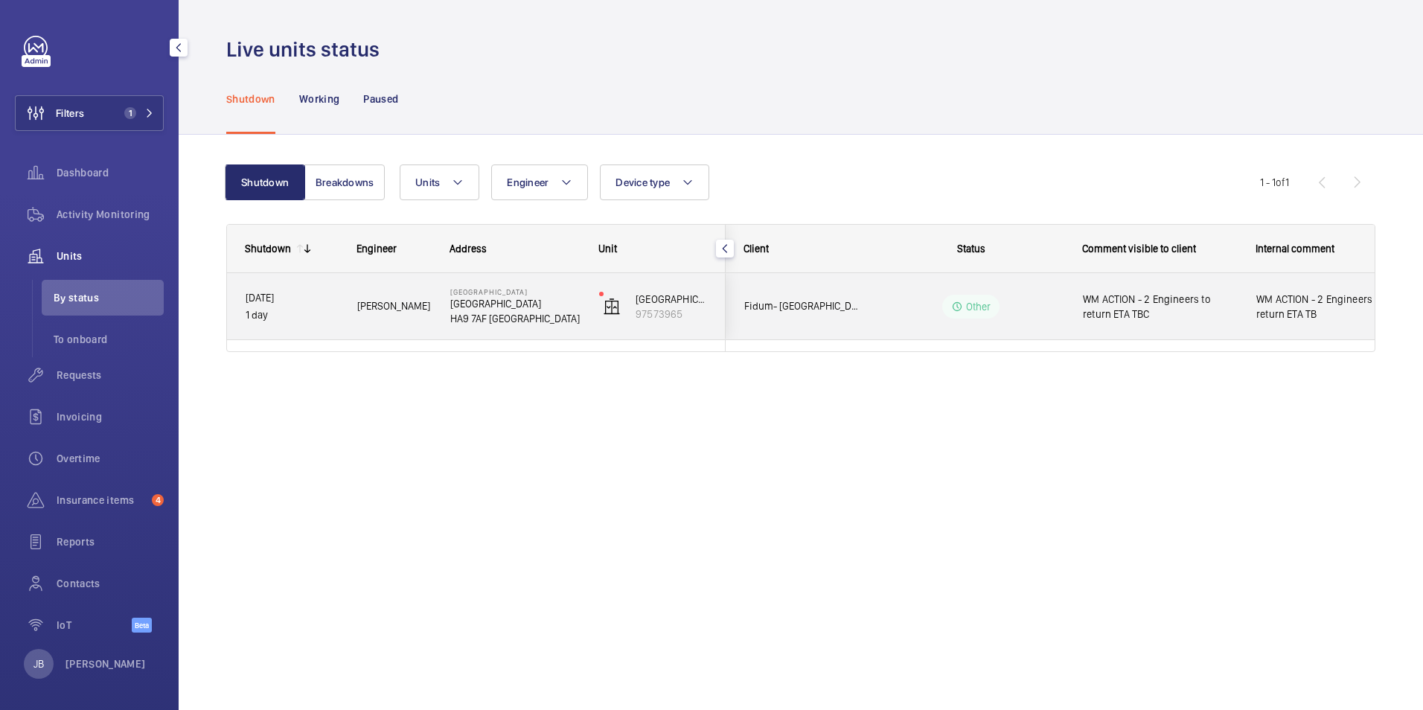
click at [1181, 318] on span "WM ACTION - 2 Engineers to return ETA TBC" at bounding box center [1160, 307] width 154 height 30
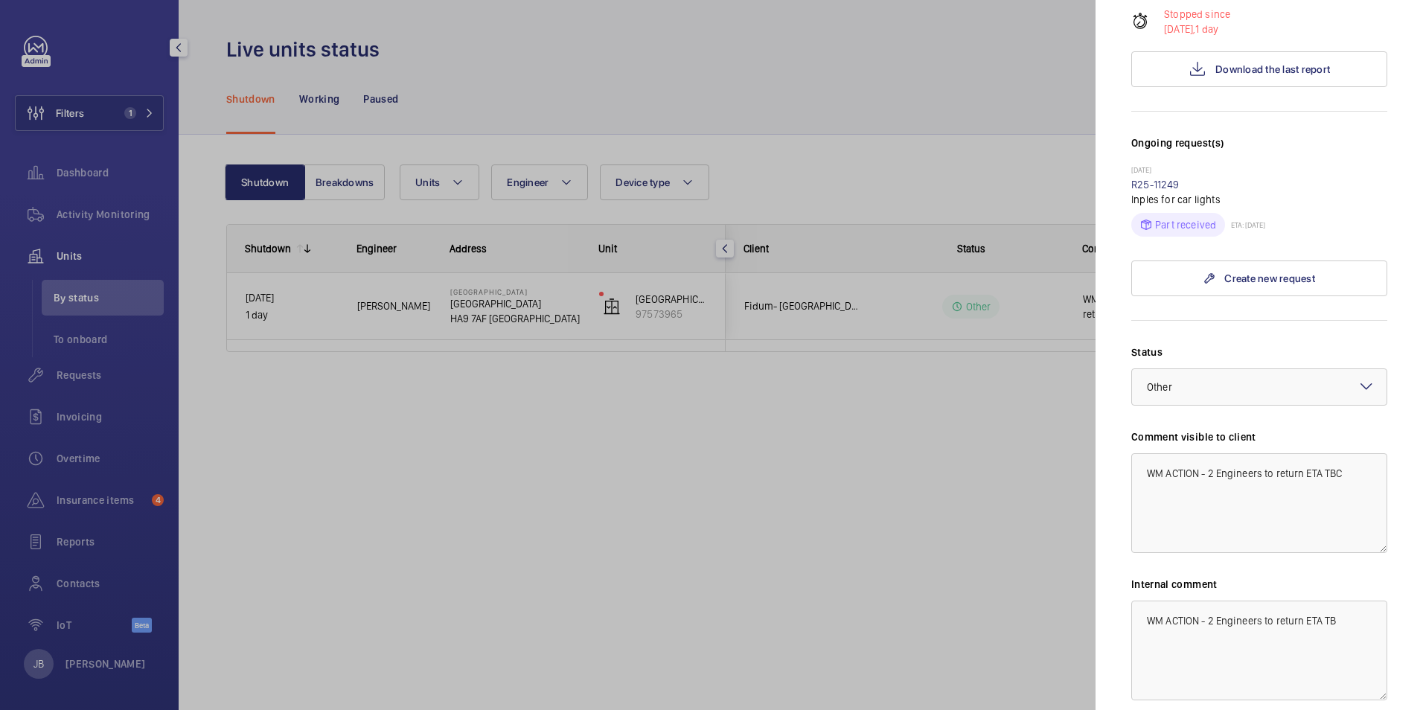
scroll to position [427, 0]
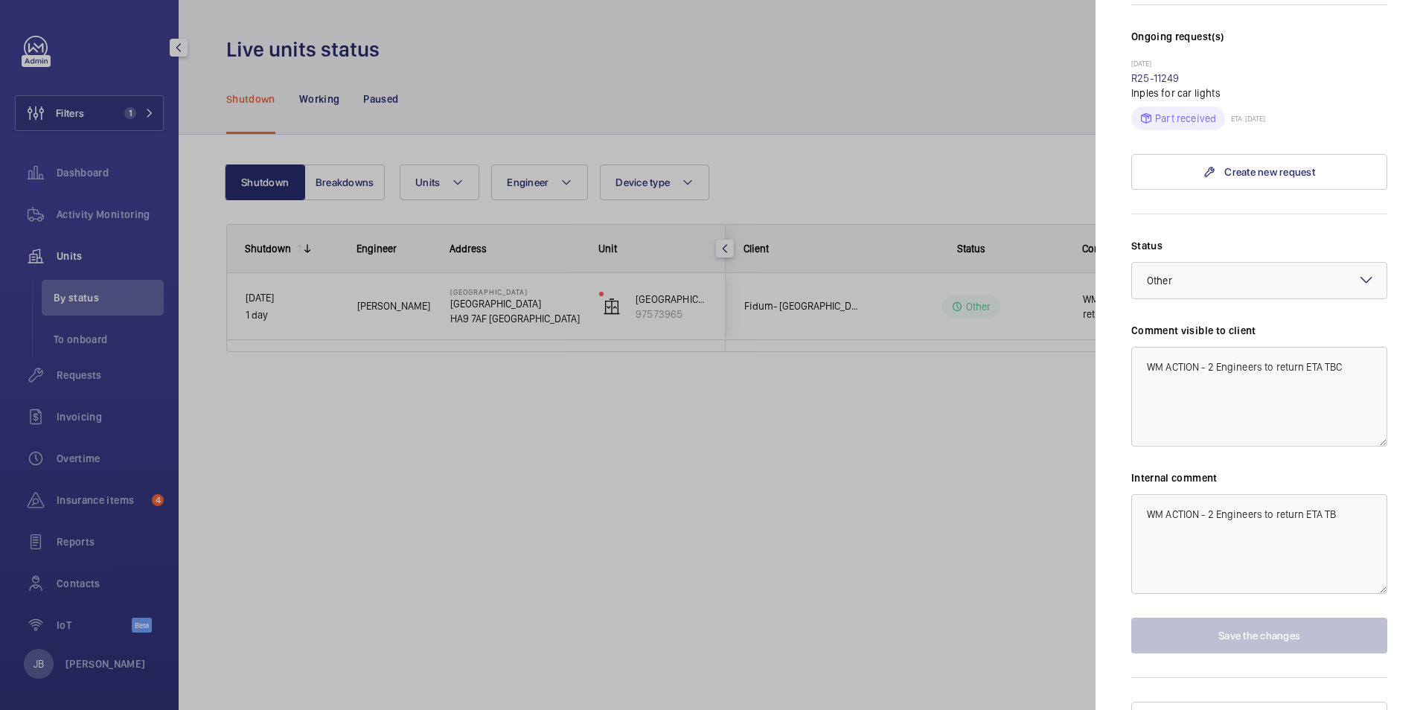
click at [769, 92] on div at bounding box center [711, 355] width 1423 height 710
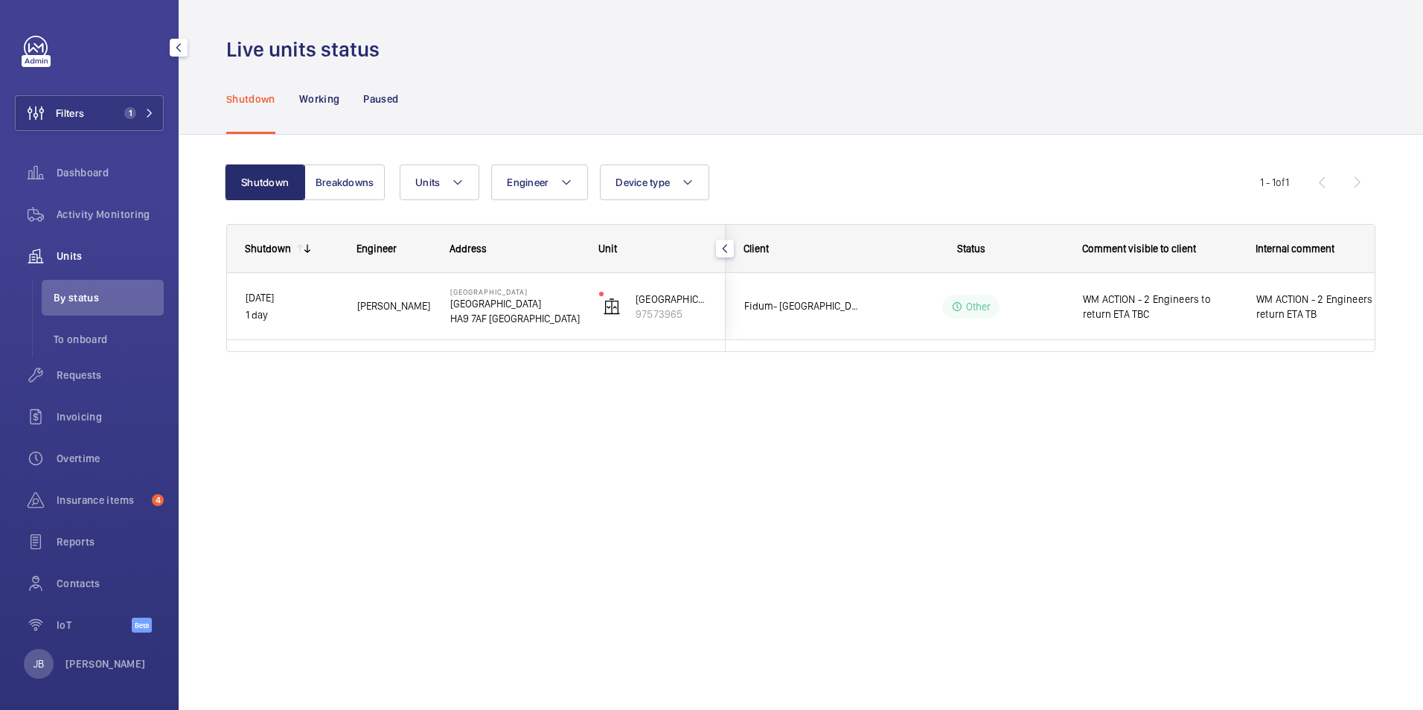
scroll to position [0, 0]
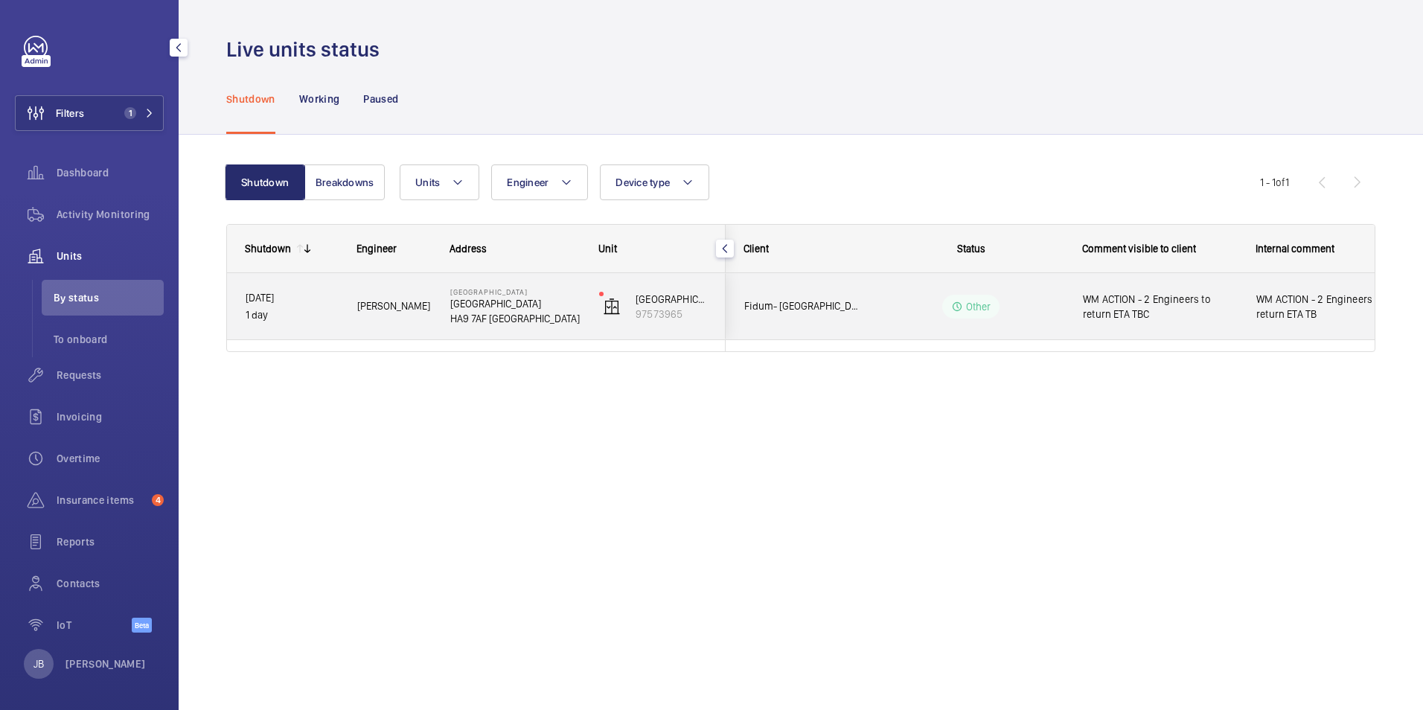
click at [1123, 315] on span "WM ACTION - 2 Engineers to return ETA TBC" at bounding box center [1160, 307] width 154 height 30
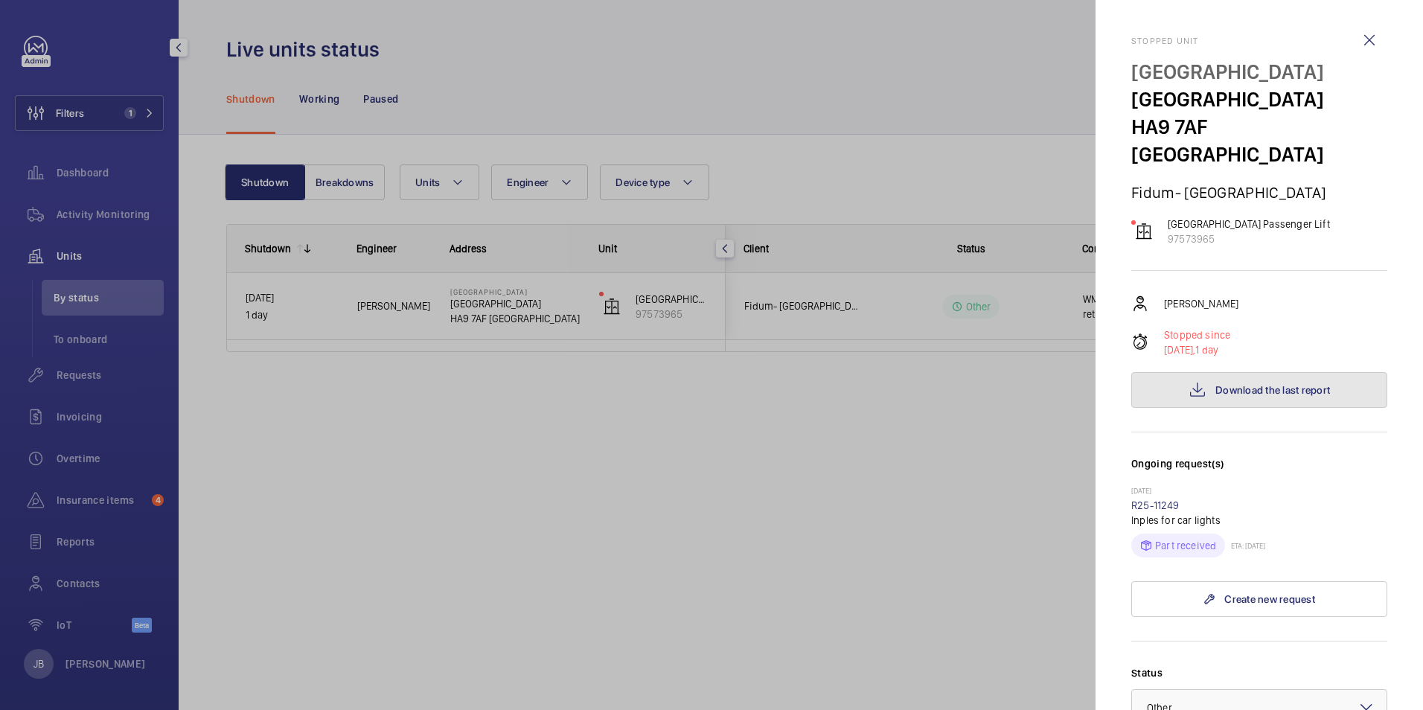
click at [1254, 384] on span "Download the last report" at bounding box center [1272, 390] width 115 height 12
click at [103, 211] on div at bounding box center [711, 355] width 1423 height 710
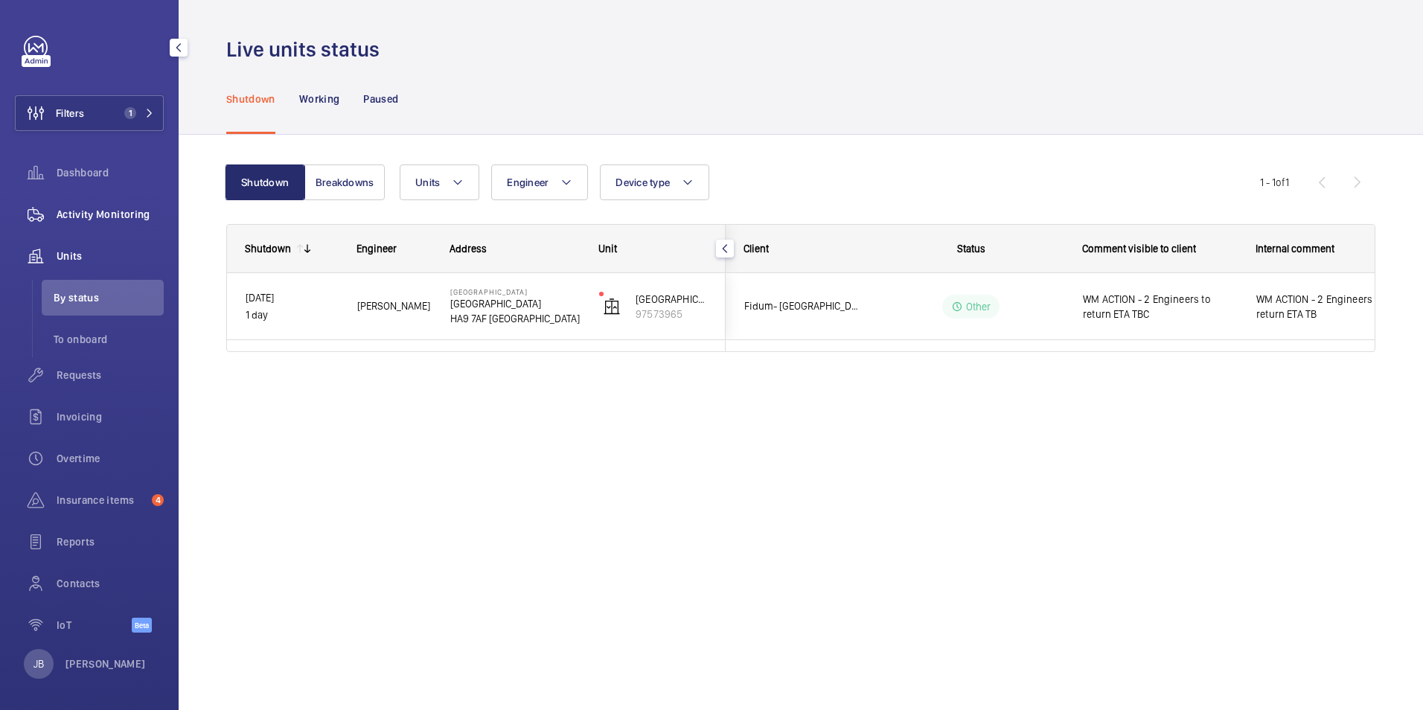
click at [92, 221] on span "Activity Monitoring" at bounding box center [110, 214] width 107 height 15
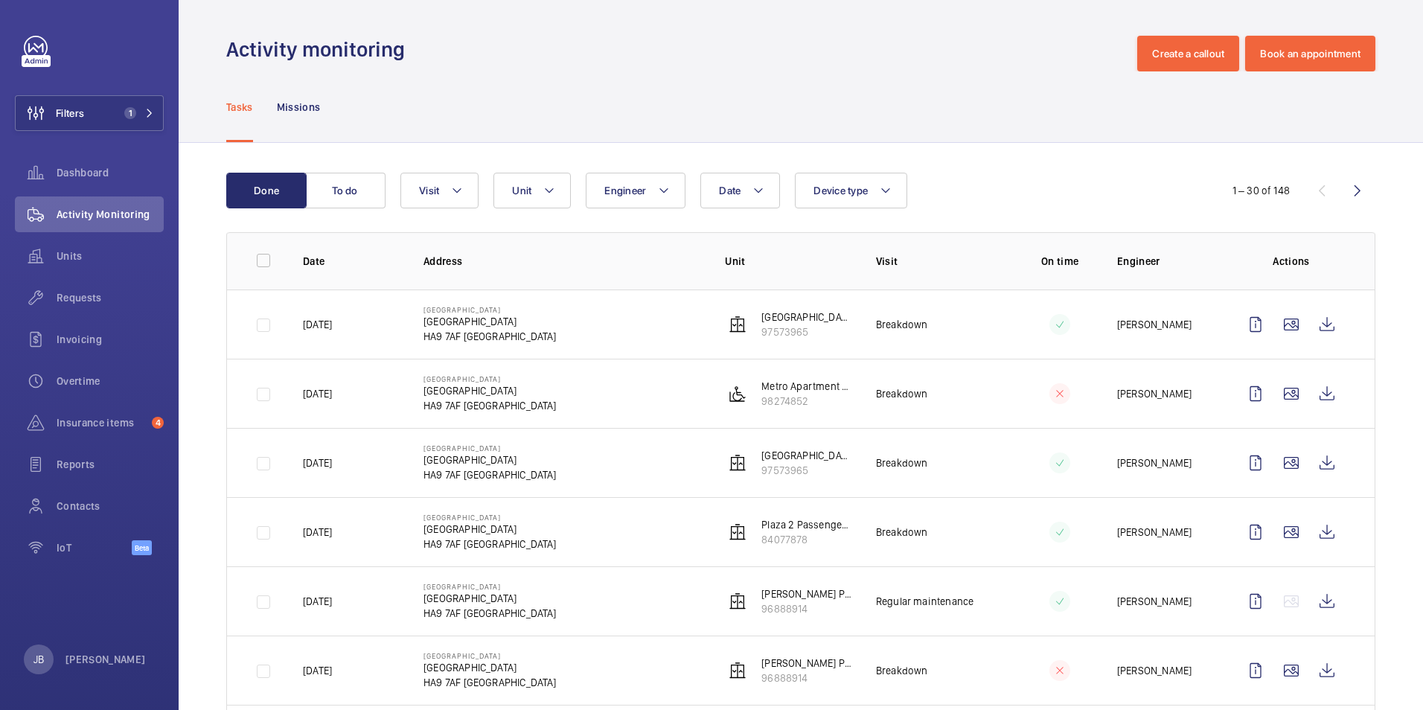
click at [561, 121] on div "Tasks Missions" at bounding box center [800, 106] width 1149 height 71
